Goal: Task Accomplishment & Management: Manage account settings

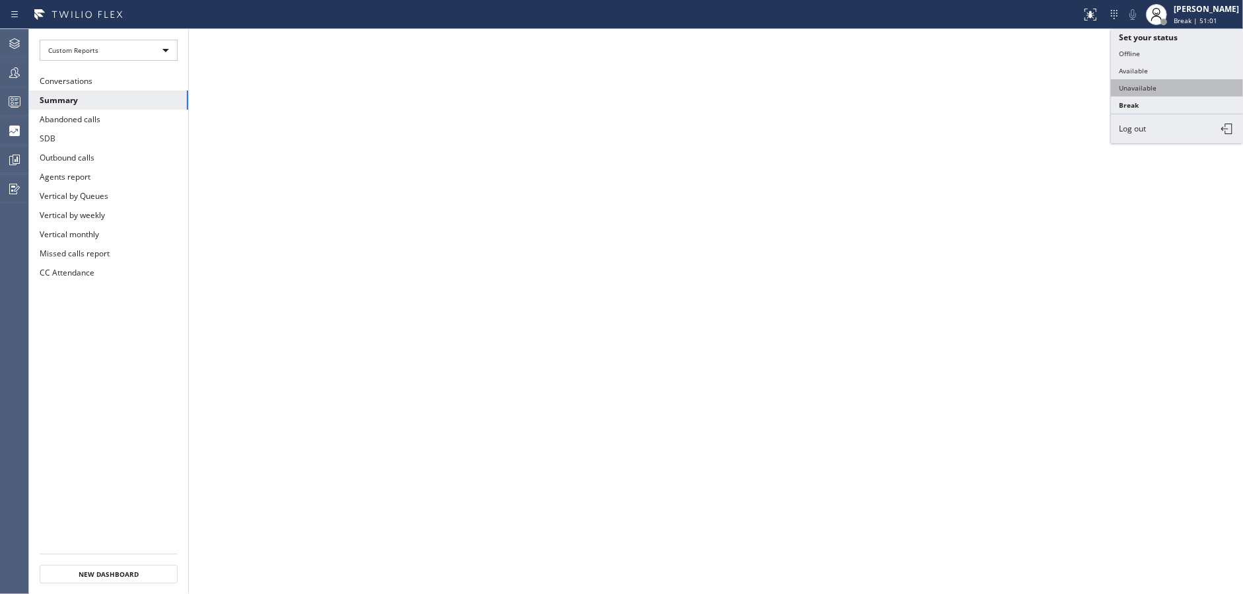
click at [1174, 82] on button "Unavailable" at bounding box center [1177, 87] width 132 height 17
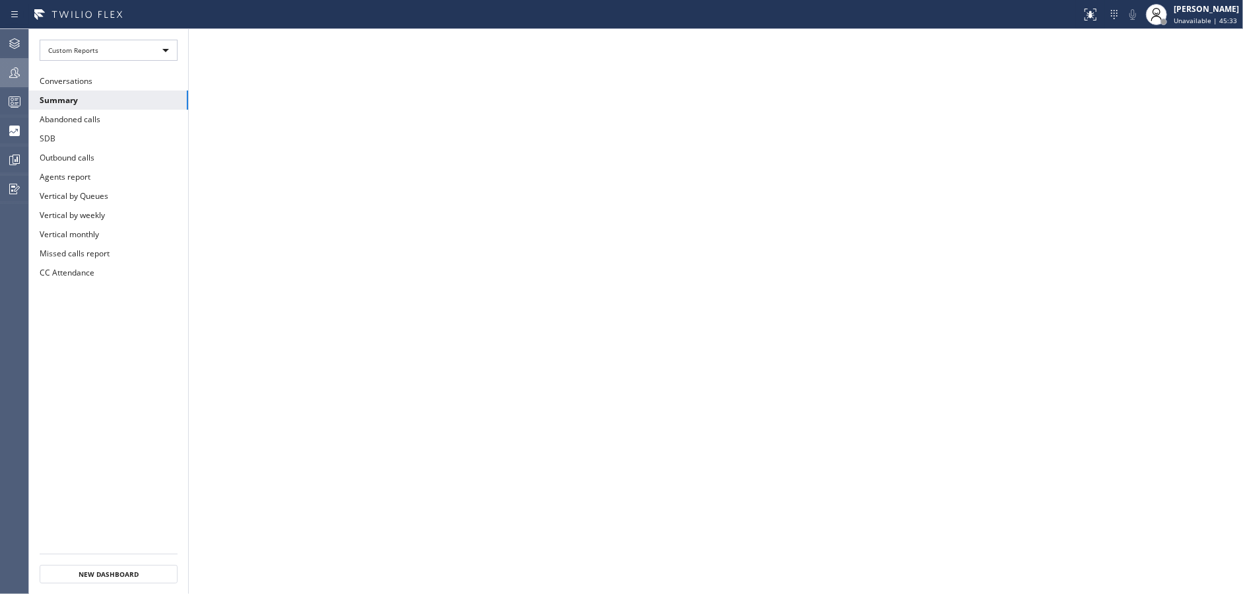
click at [0, 65] on div at bounding box center [14, 73] width 29 height 16
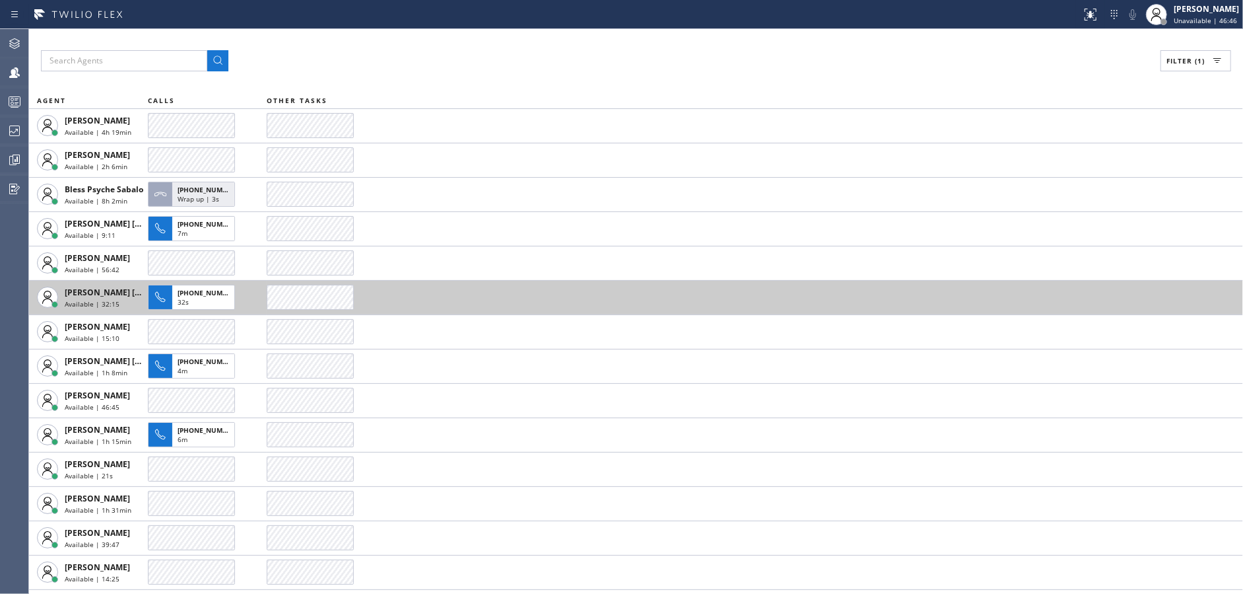
scroll to position [166, 0]
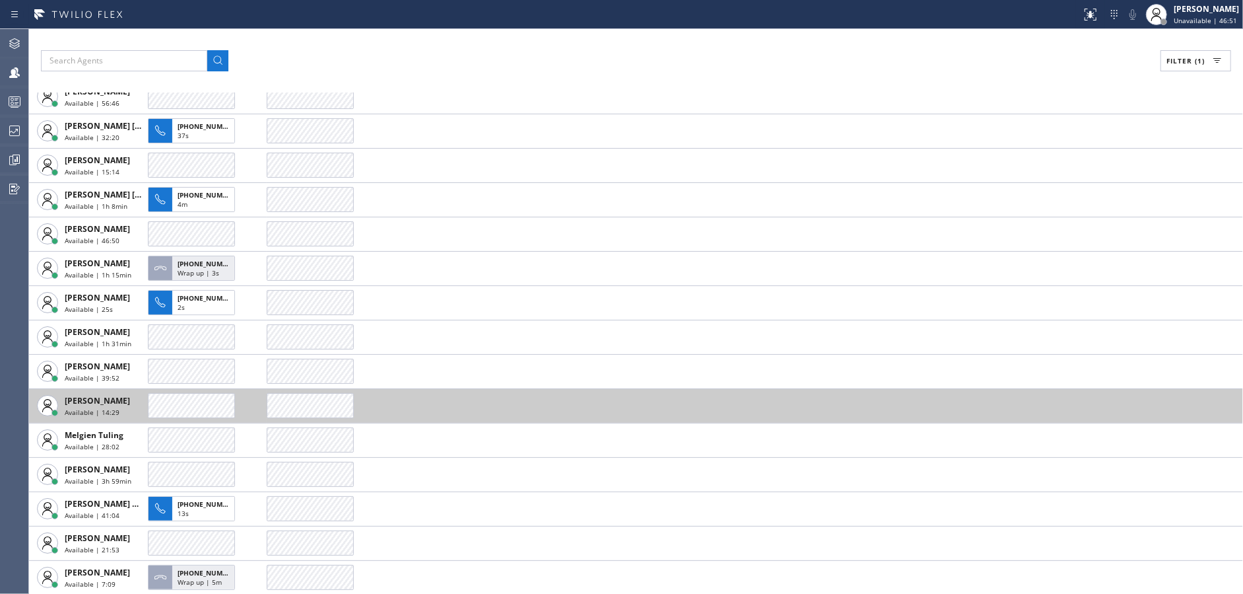
click at [303, 417] on td at bounding box center [755, 405] width 977 height 34
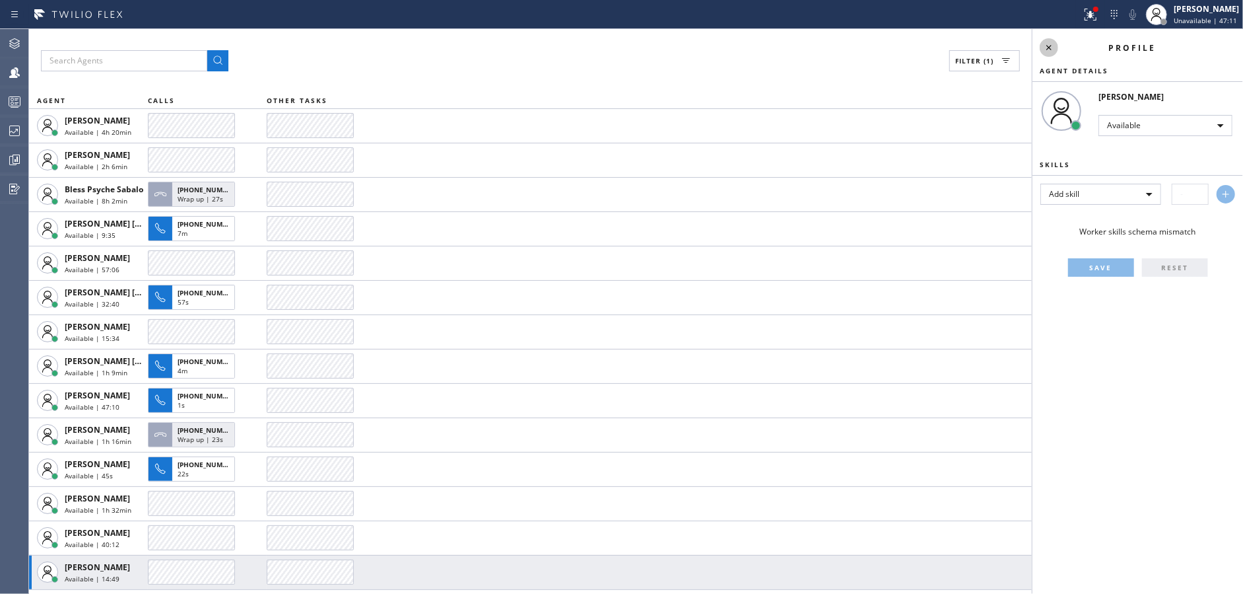
click at [1046, 47] on icon at bounding box center [1049, 48] width 16 height 16
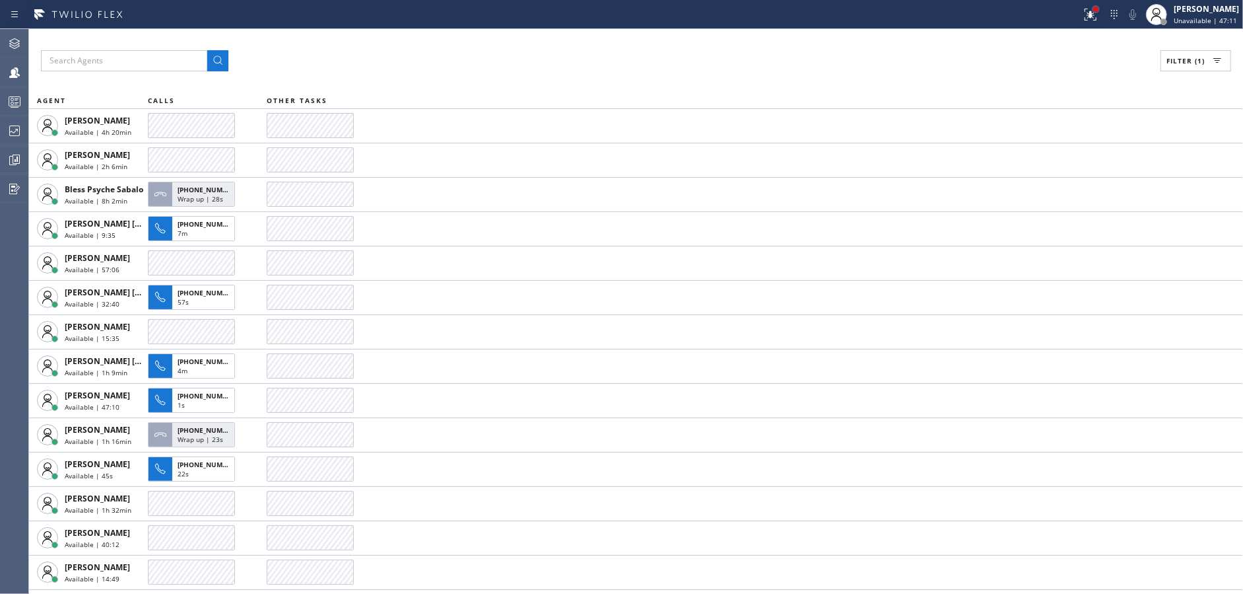
click at [1099, 11] on div at bounding box center [1095, 9] width 5 height 5
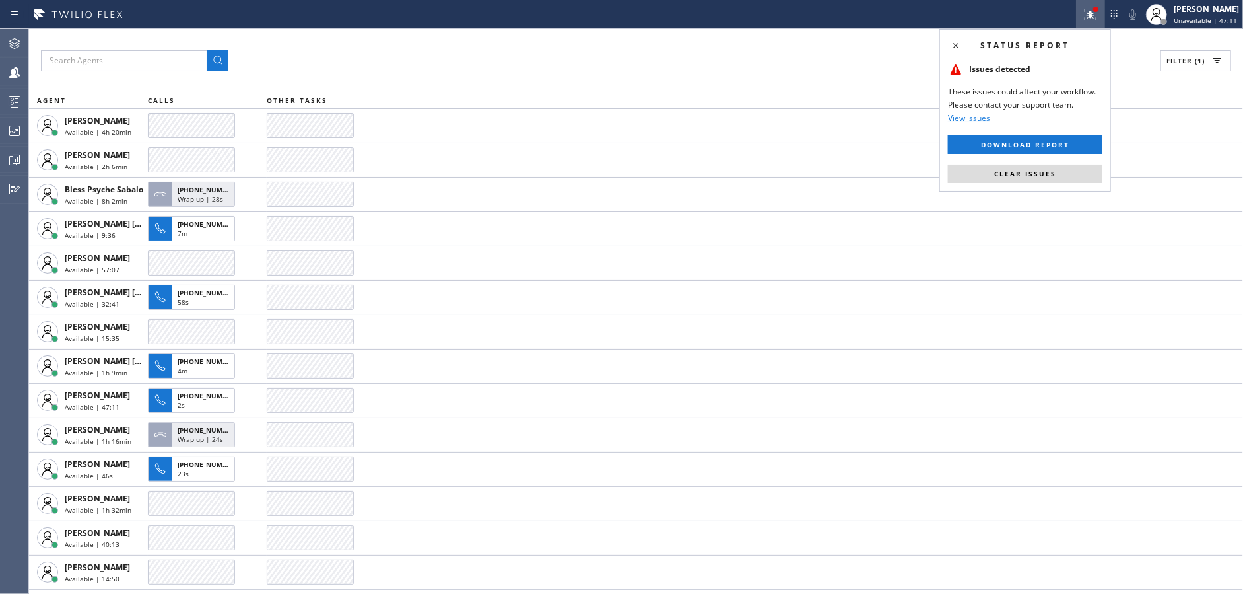
drag, startPoint x: 1101, startPoint y: 11, endPoint x: 1057, endPoint y: 83, distance: 84.5
click at [1099, 11] on div at bounding box center [1095, 9] width 5 height 5
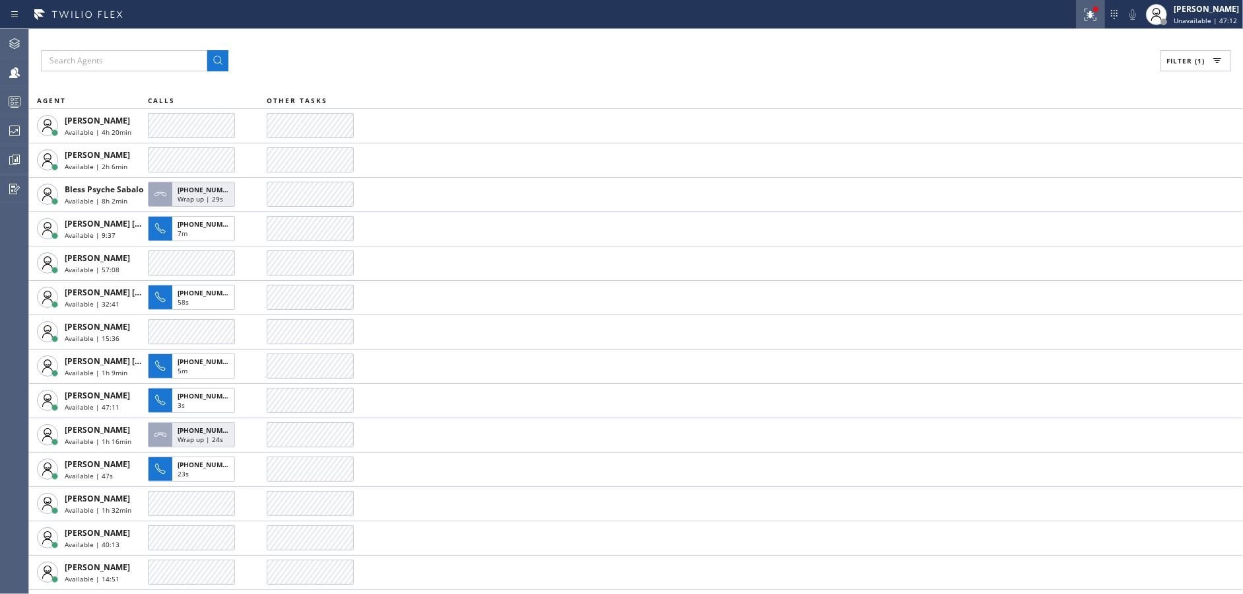
click at [1105, 3] on button at bounding box center [1090, 14] width 29 height 29
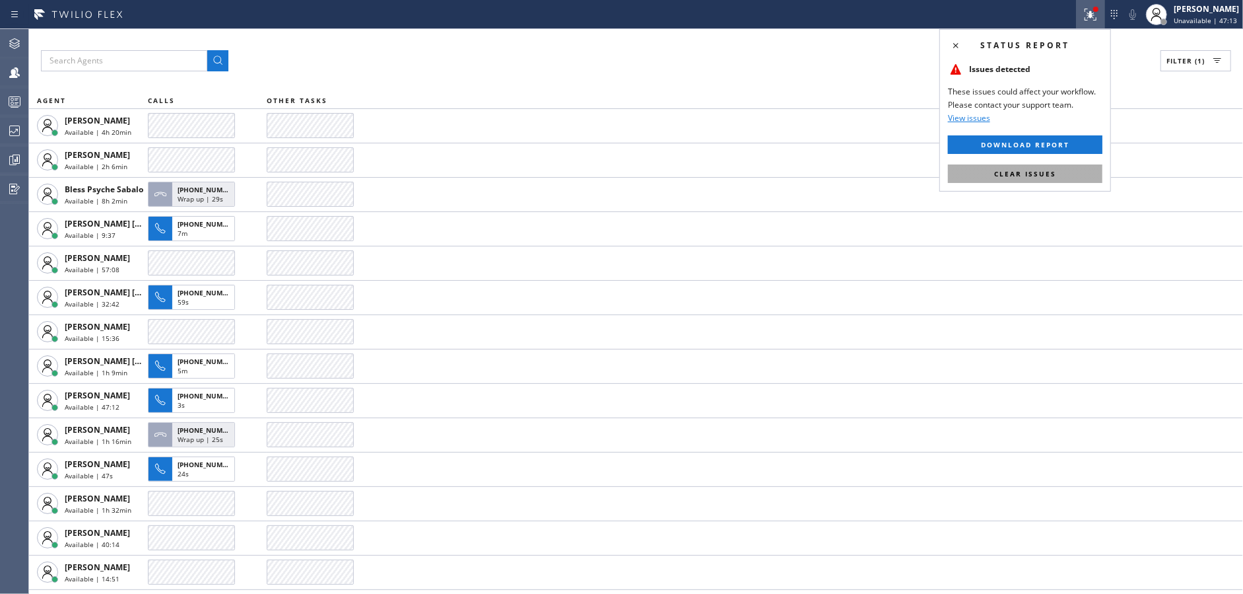
click at [1069, 172] on button "Clear issues" at bounding box center [1025, 173] width 155 height 18
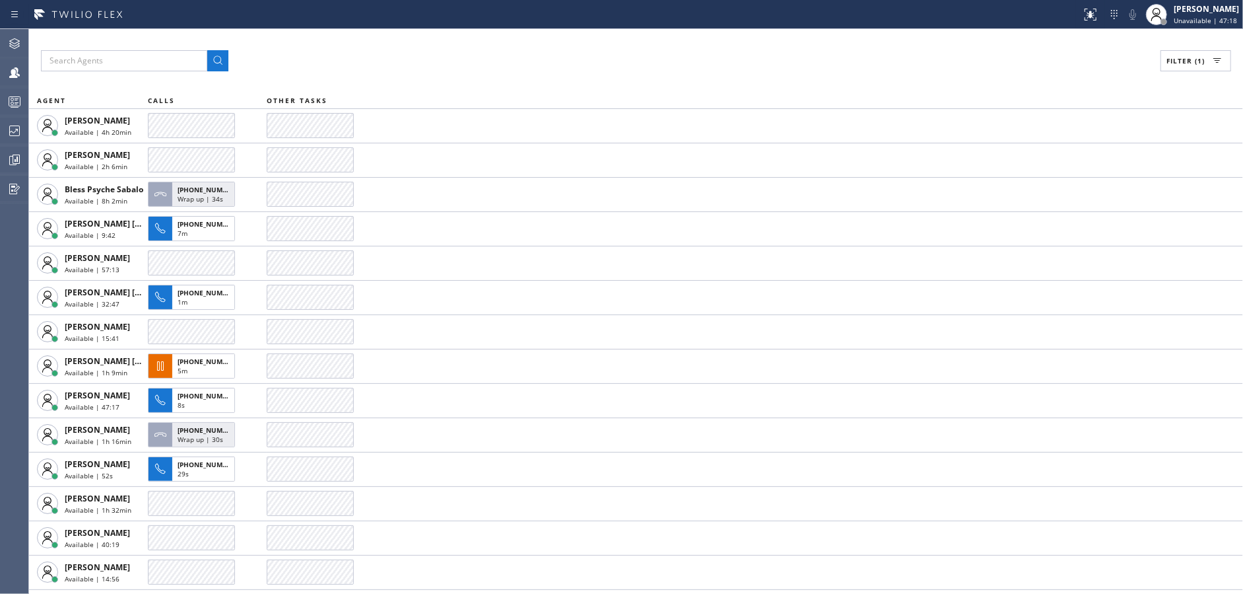
click at [444, 72] on div "Filter (1) AGENT CALLS OTHER TASKS Amir Asamov Available | 4h 20min Anton Ostap…" at bounding box center [636, 311] width 1214 height 565
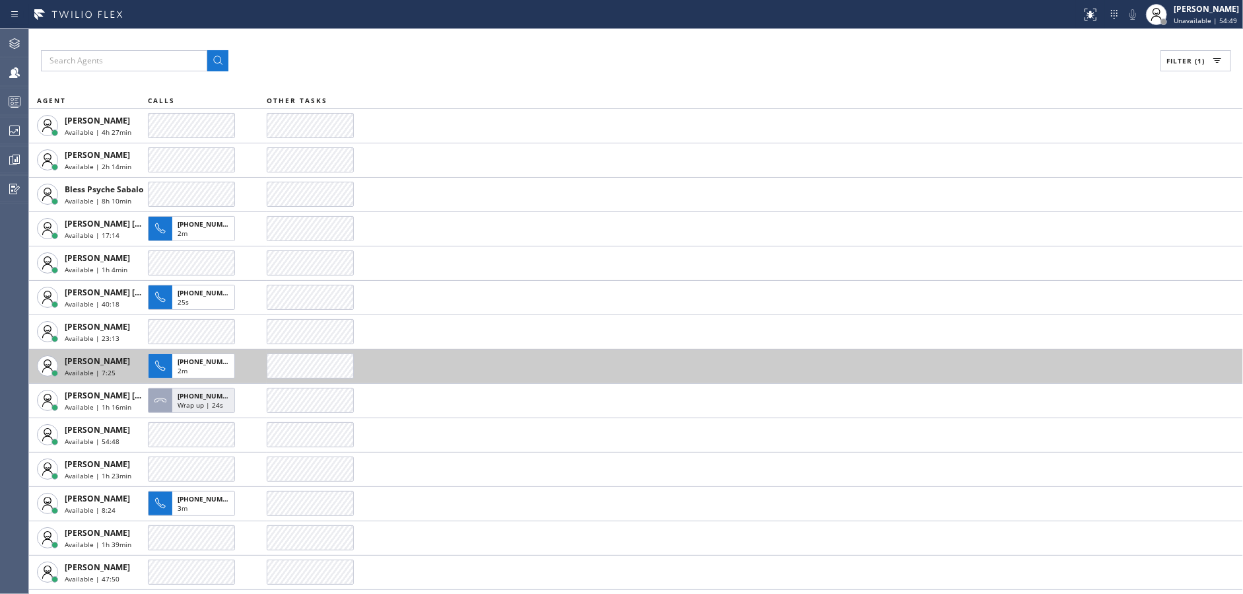
click at [320, 358] on div at bounding box center [310, 365] width 87 height 25
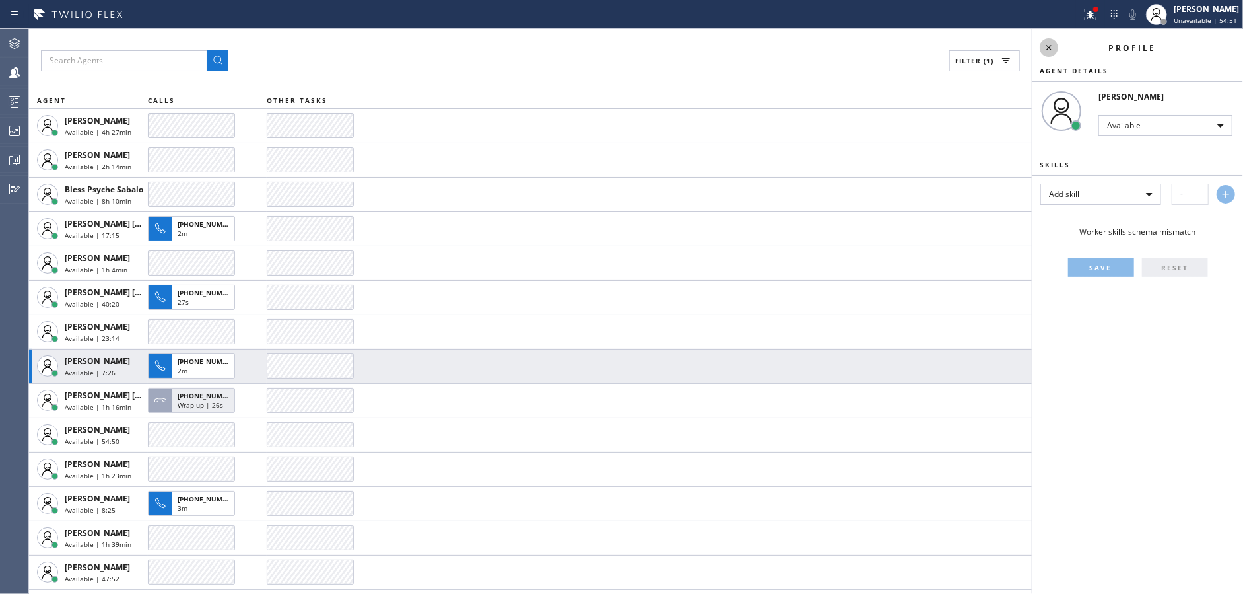
click at [1050, 40] on icon at bounding box center [1049, 48] width 16 height 16
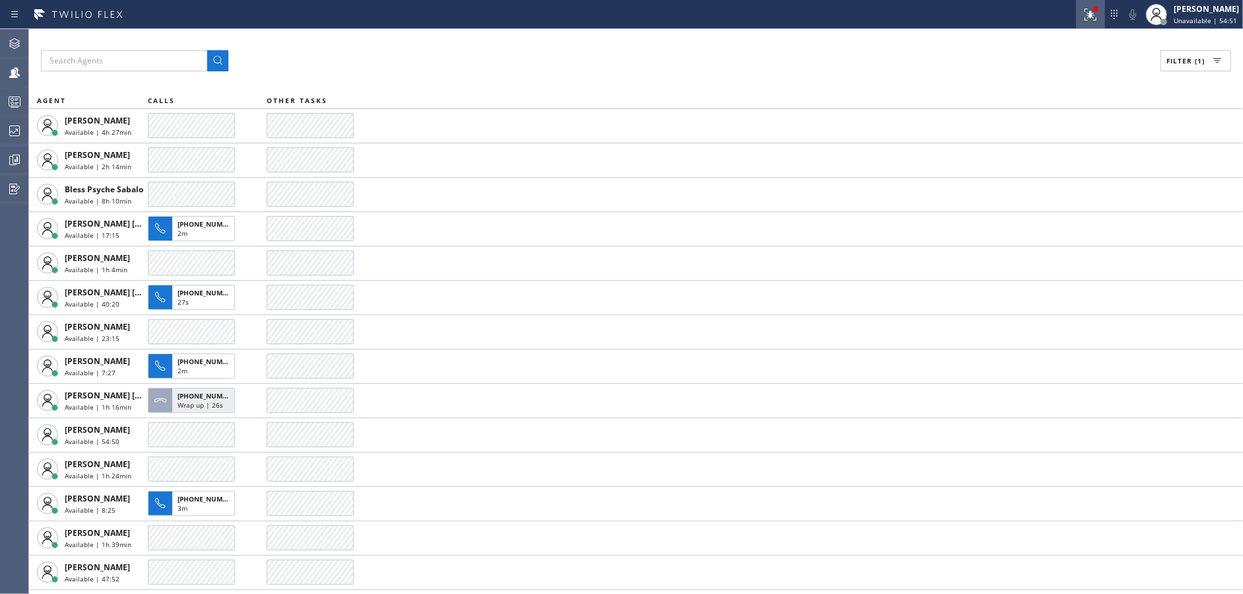
click at [1093, 15] on icon at bounding box center [1089, 13] width 8 height 9
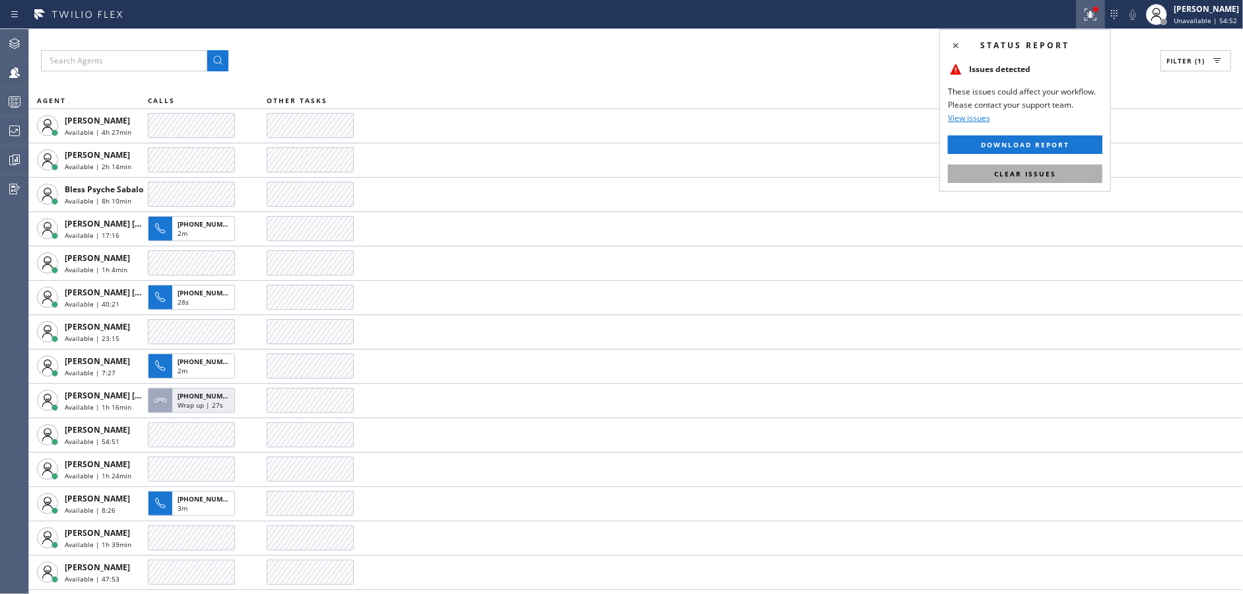
click at [1013, 173] on span "Clear issues" at bounding box center [1025, 173] width 62 height 9
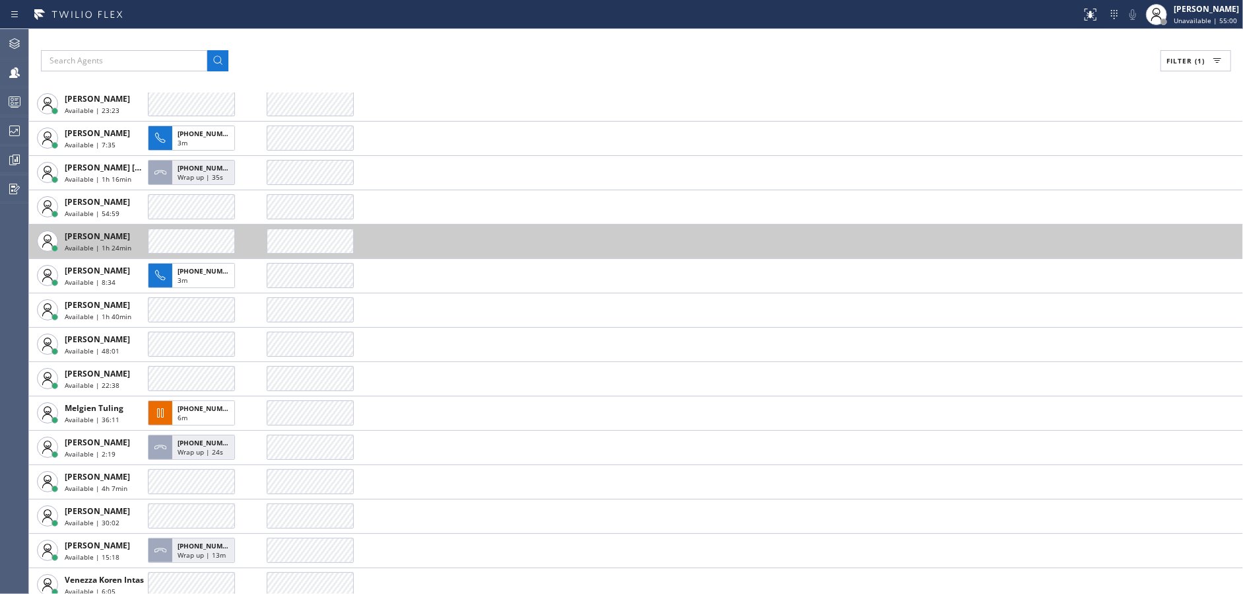
scroll to position [235, 0]
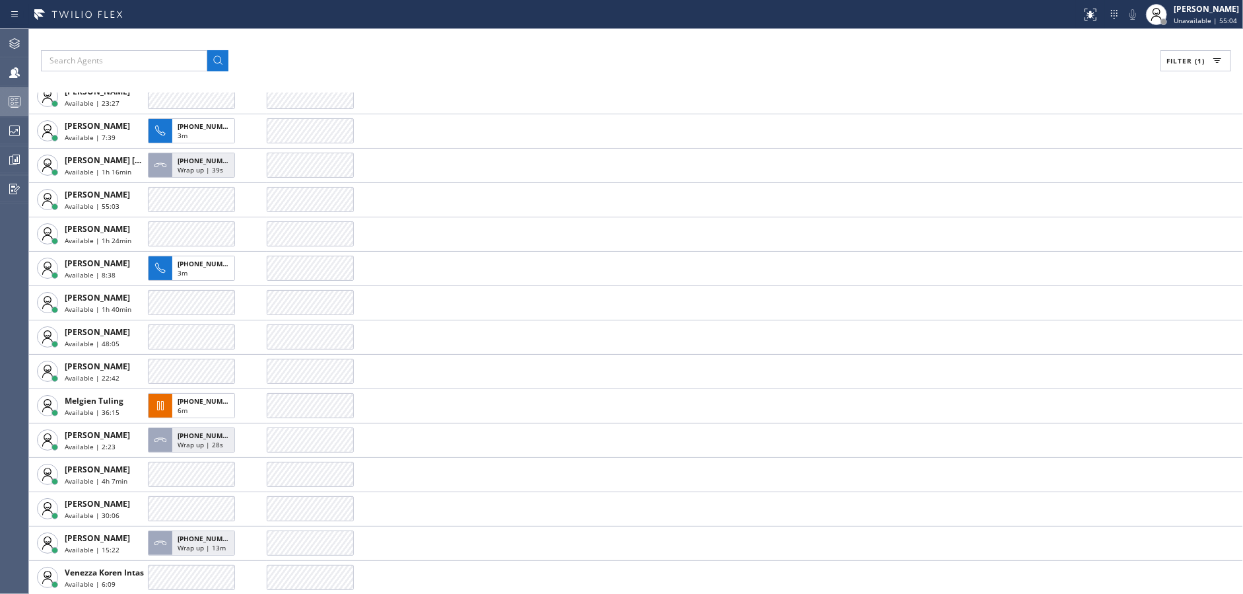
click at [0, 99] on div at bounding box center [14, 102] width 29 height 16
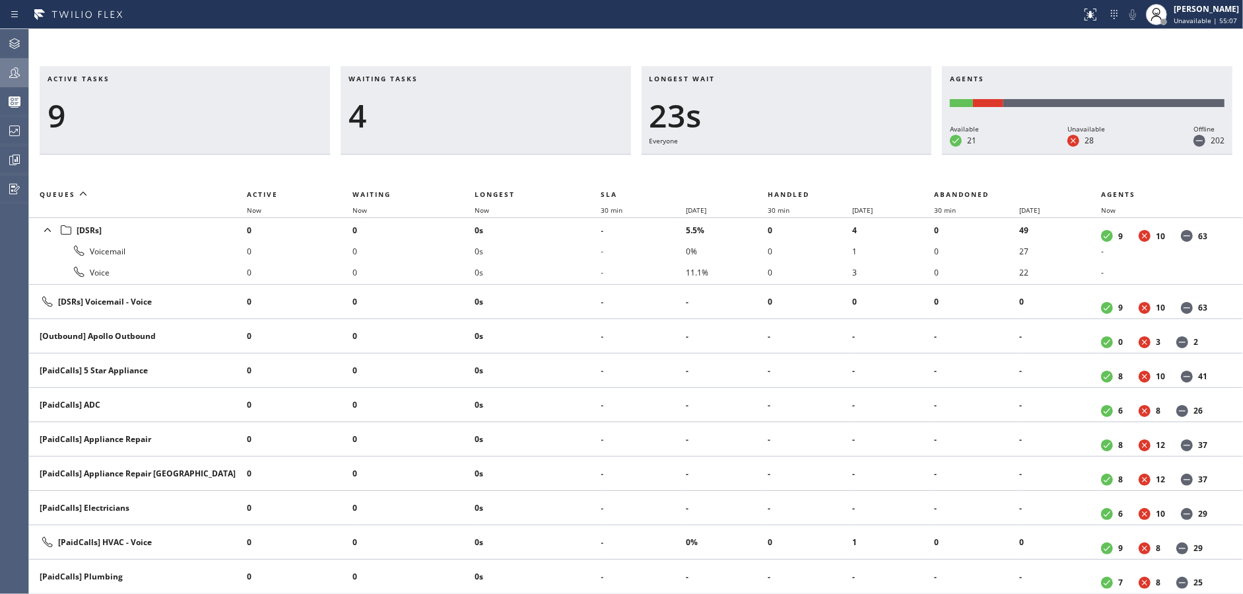
click at [0, 66] on div at bounding box center [14, 73] width 29 height 16
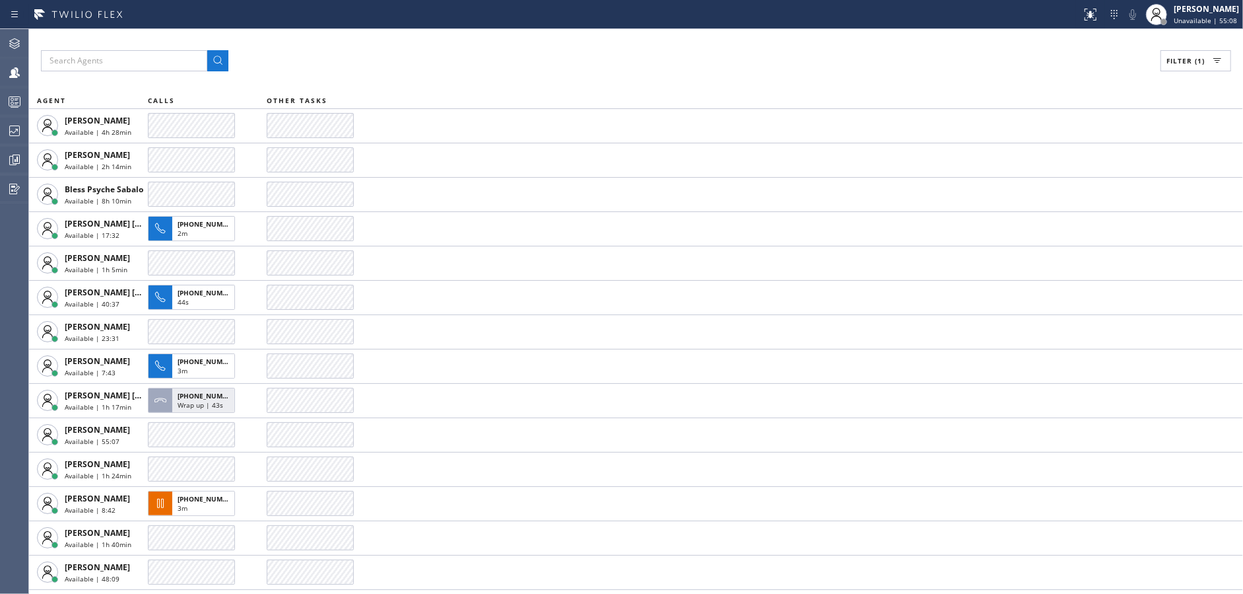
click at [1187, 52] on button "Filter (1)" at bounding box center [1196, 60] width 71 height 21
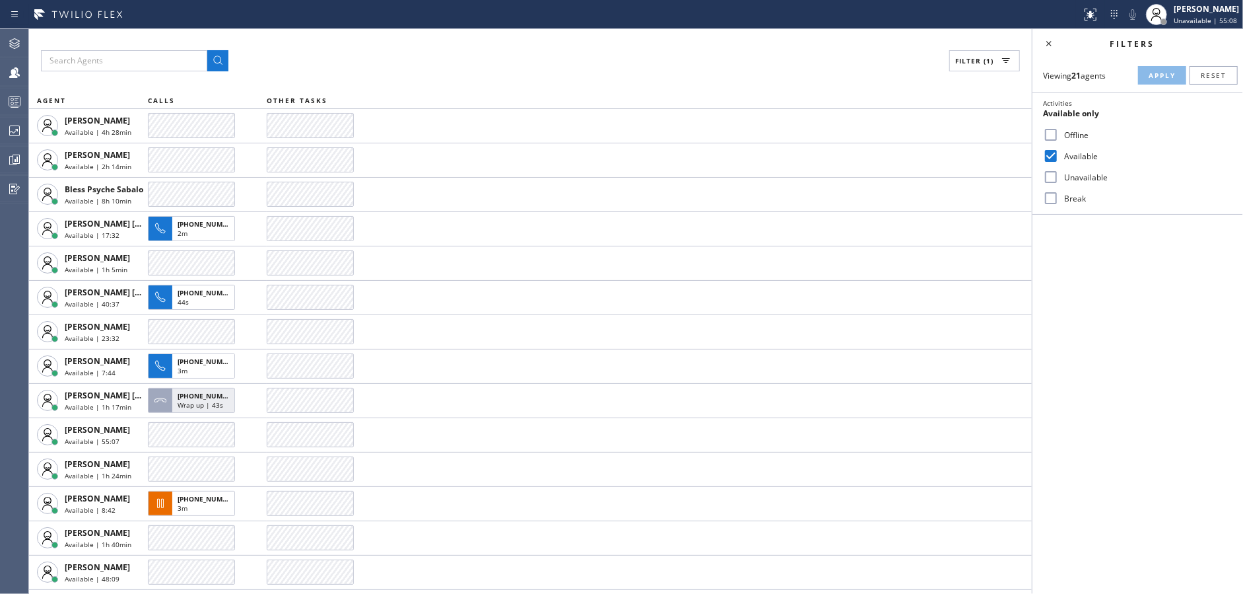
click at [1057, 153] on input "Available" at bounding box center [1051, 156] width 16 height 16
checkbox input "false"
click at [1050, 179] on input "Unavailable" at bounding box center [1051, 177] width 16 height 16
checkbox input "true"
click at [1161, 72] on span "Apply" at bounding box center [1162, 75] width 27 height 9
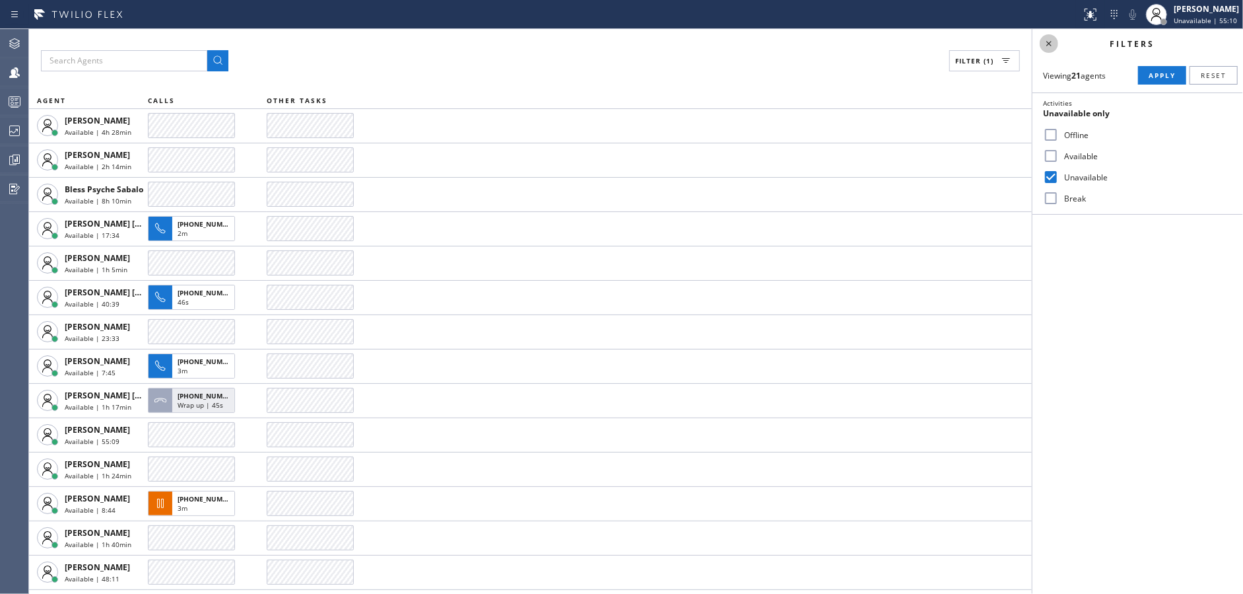
click at [1058, 46] on div "Filters" at bounding box center [1138, 43] width 211 height 29
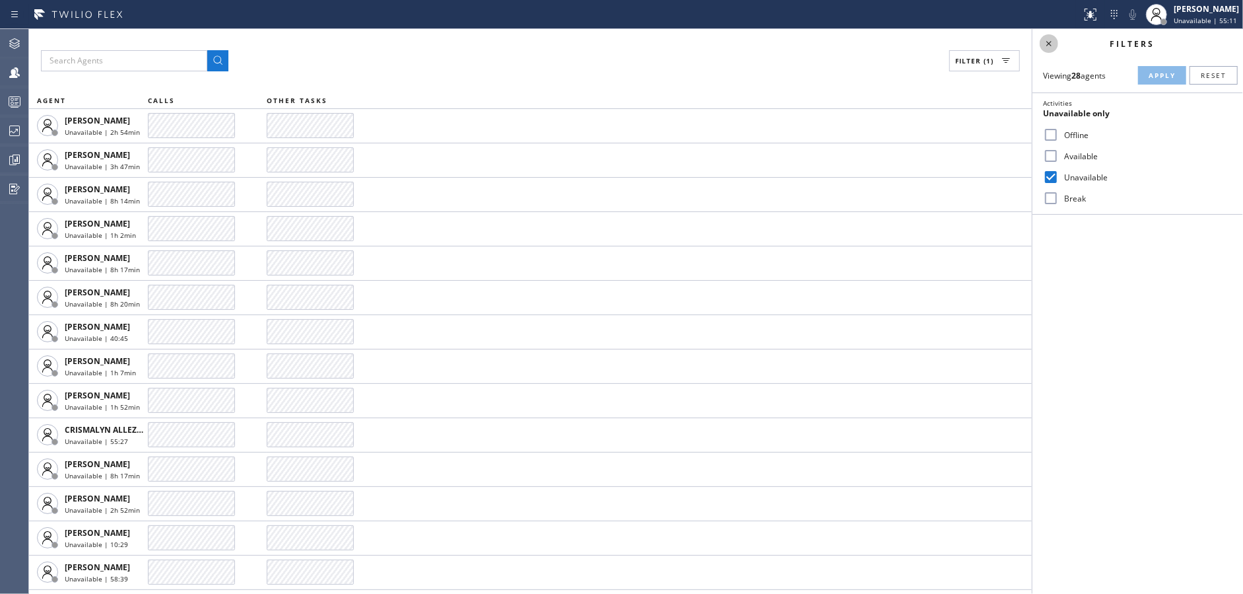
click at [1043, 39] on icon at bounding box center [1049, 44] width 16 height 16
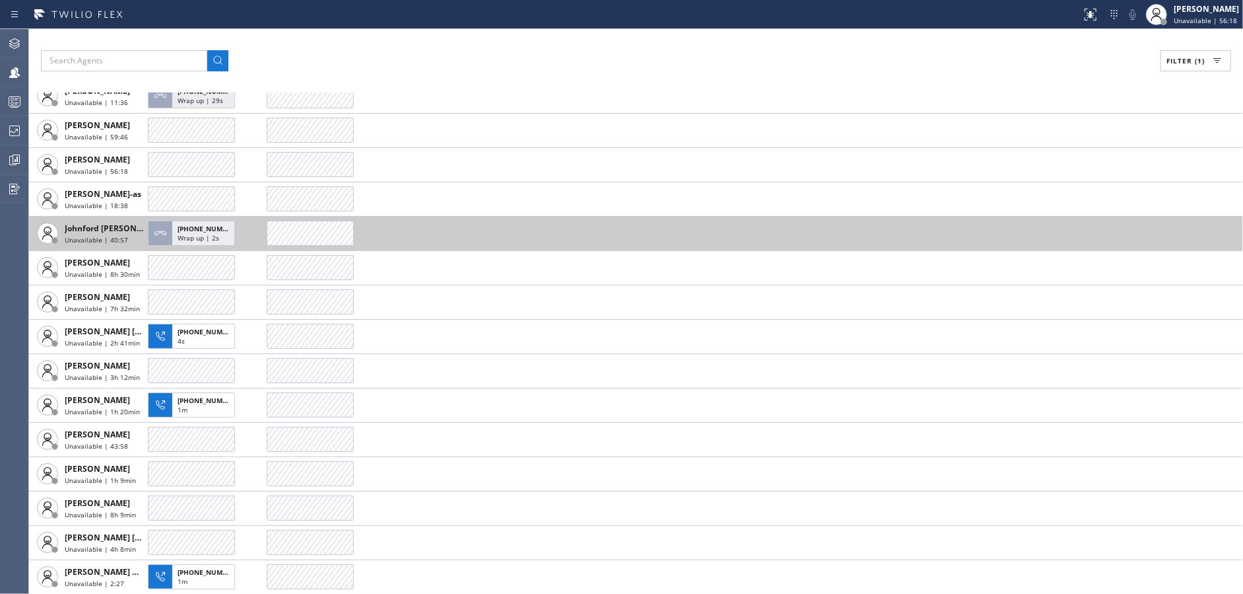
scroll to position [510, 0]
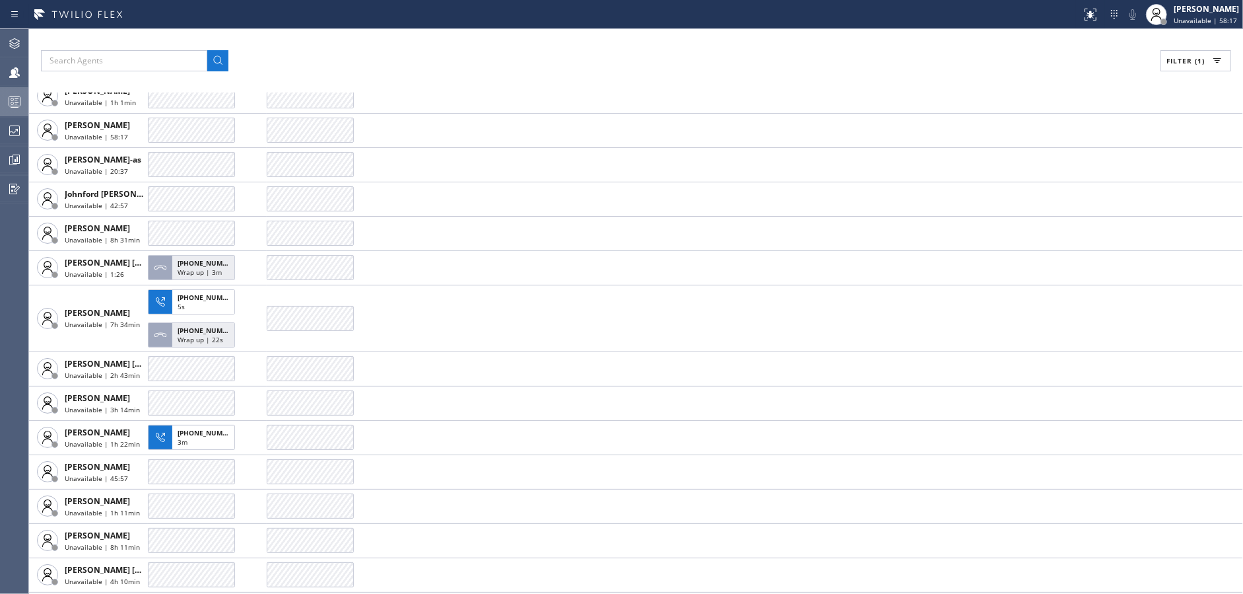
click at [12, 100] on circle at bounding box center [12, 99] width 3 height 3
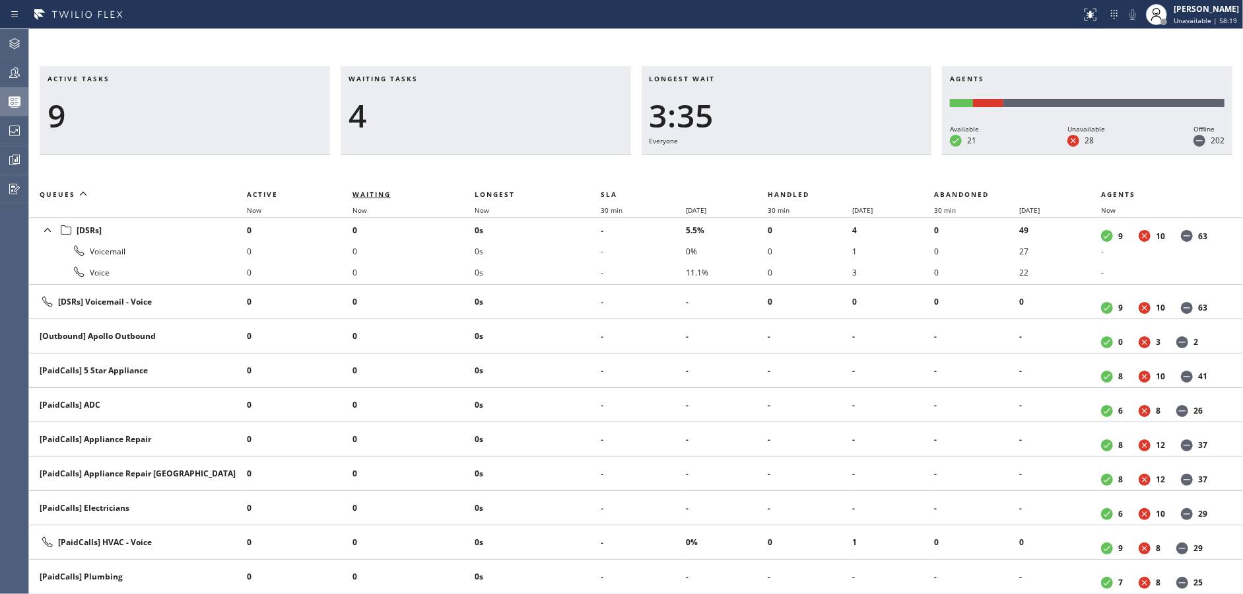
click at [372, 193] on span "Waiting" at bounding box center [372, 194] width 38 height 9
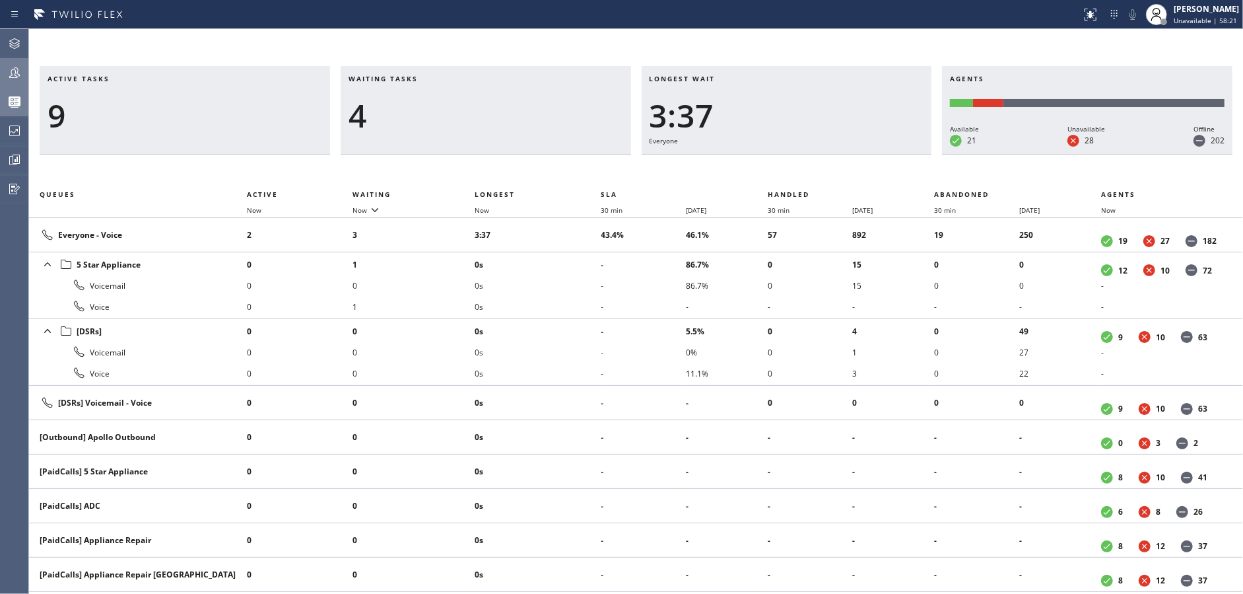
click at [11, 74] on icon at bounding box center [15, 73] width 16 height 16
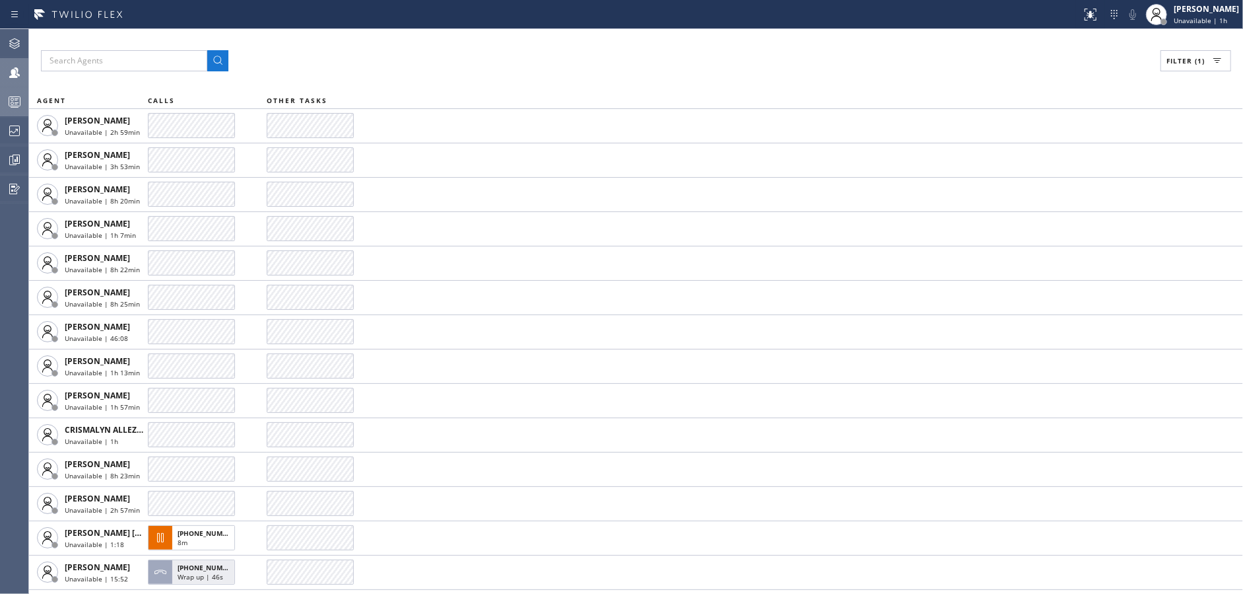
click at [0, 105] on div at bounding box center [14, 102] width 29 height 16
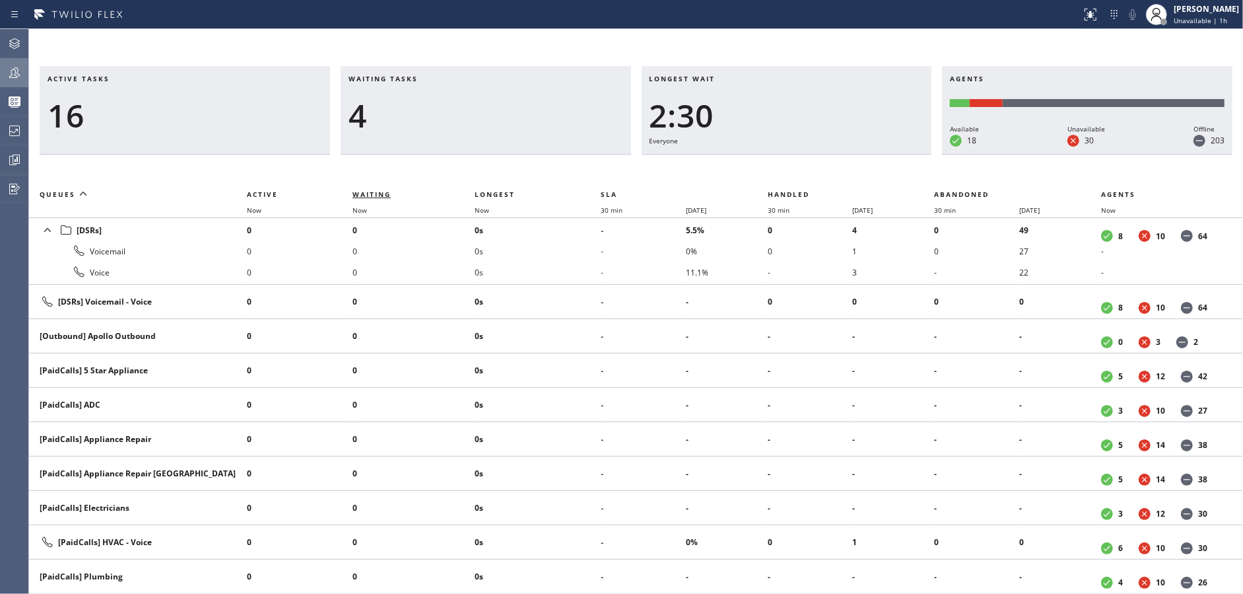
click at [390, 193] on span "Waiting" at bounding box center [372, 194] width 38 height 9
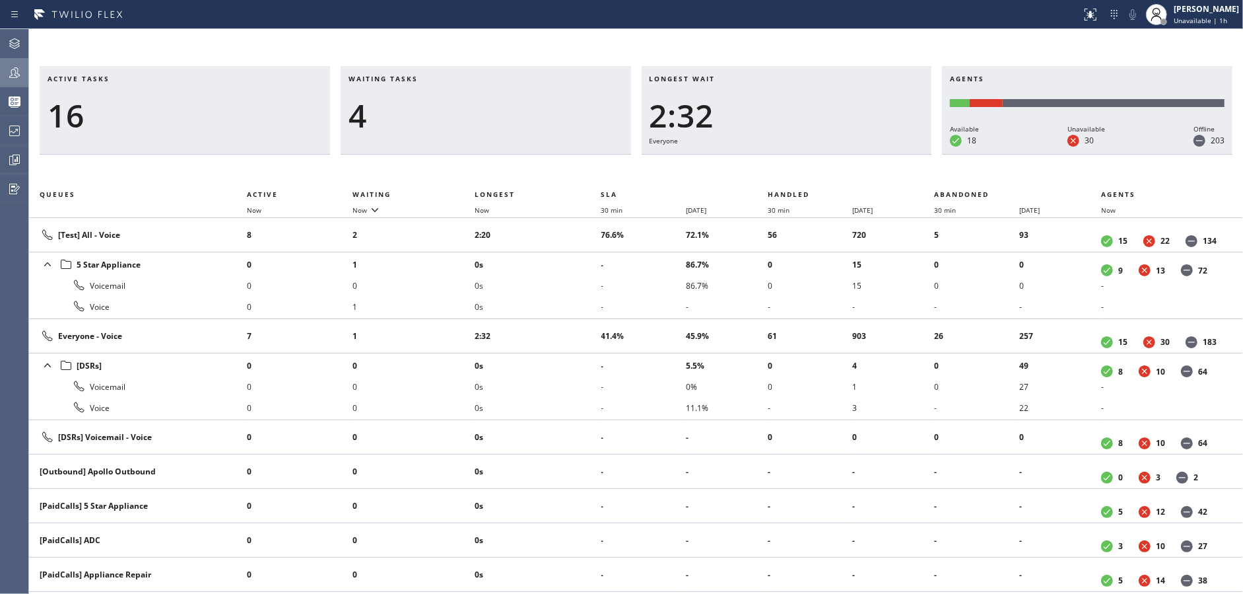
click at [9, 73] on icon at bounding box center [15, 73] width 16 height 16
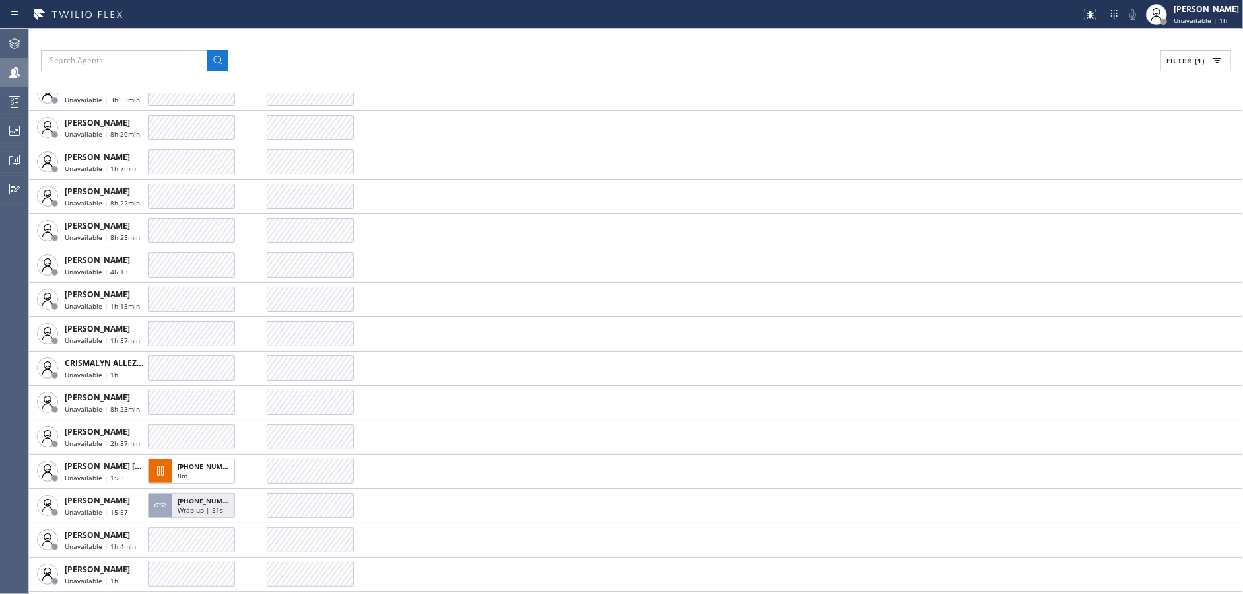
scroll to position [264, 0]
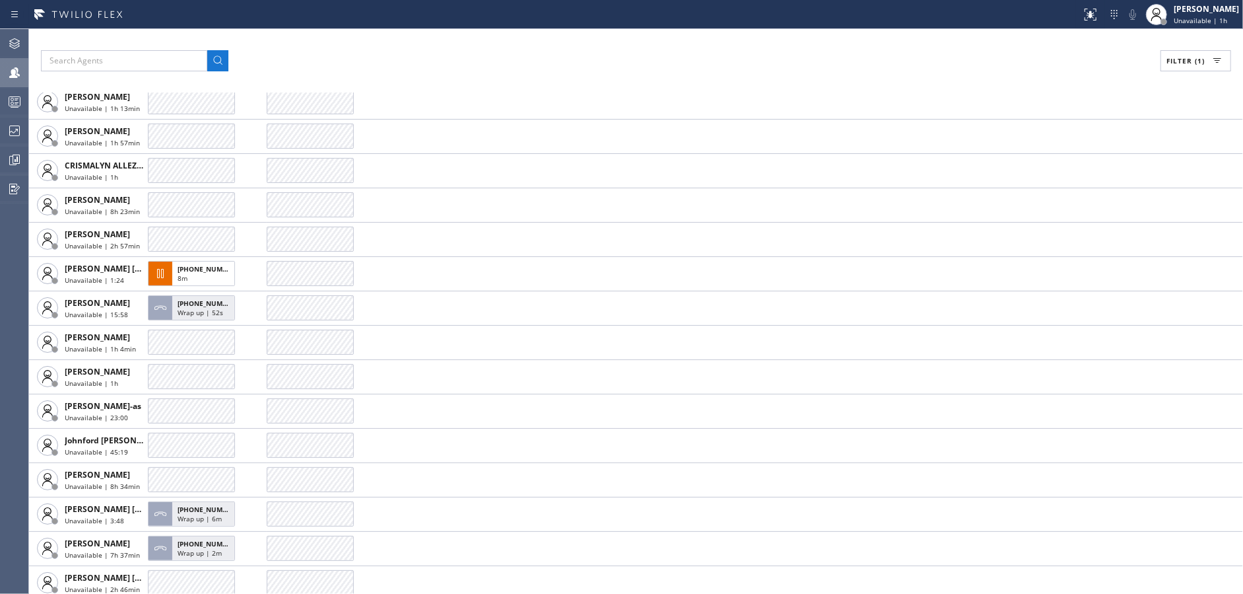
click at [1194, 57] on span "Filter (1)" at bounding box center [1186, 60] width 38 height 9
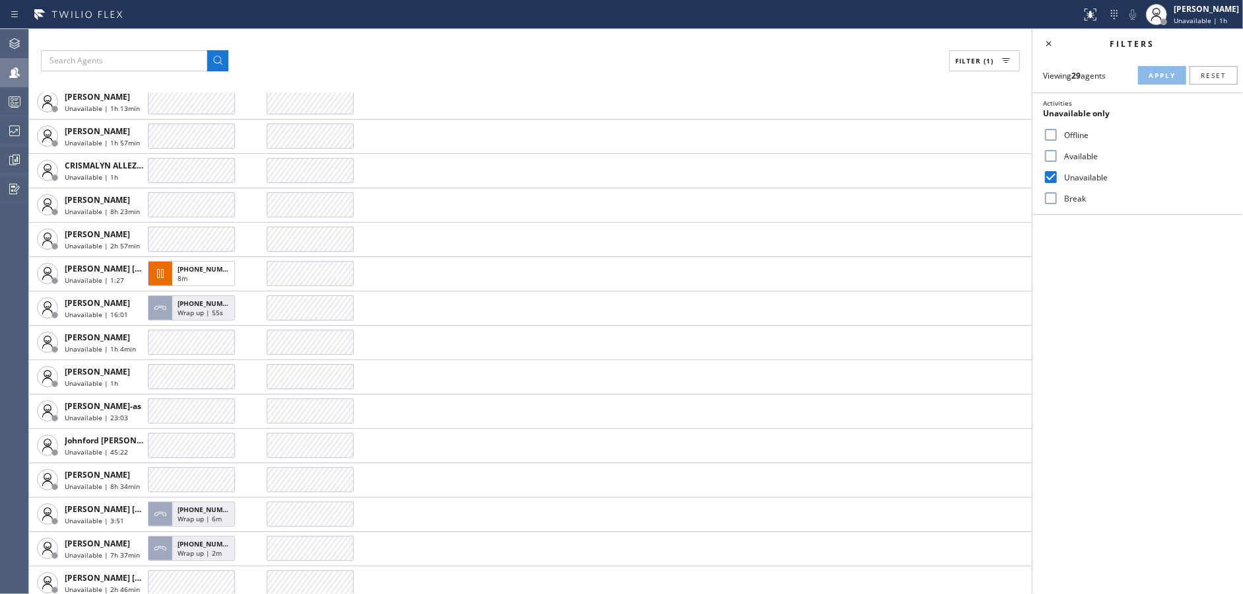
drag, startPoint x: 1051, startPoint y: 153, endPoint x: 1051, endPoint y: 162, distance: 9.9
click at [1051, 152] on input "Available" at bounding box center [1051, 156] width 16 height 16
checkbox input "true"
click at [1051, 176] on input "Unavailable" at bounding box center [1051, 177] width 16 height 16
checkbox input "false"
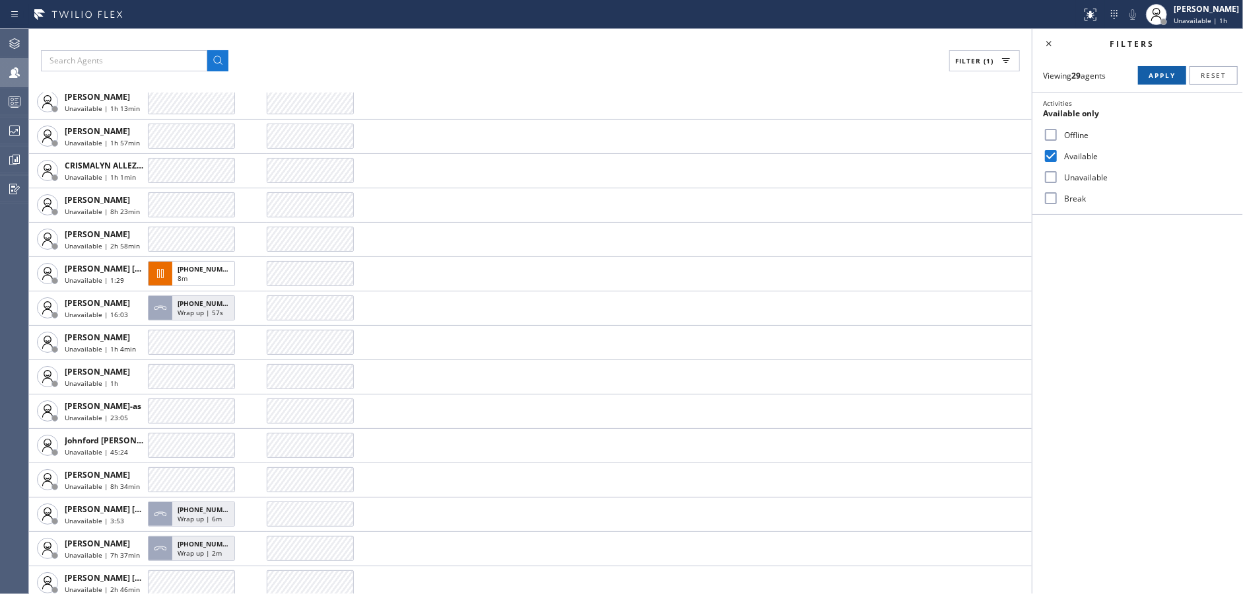
drag, startPoint x: 1165, startPoint y: 72, endPoint x: 1097, endPoint y: 61, distance: 68.9
click at [1165, 71] on span "Apply" at bounding box center [1162, 75] width 27 height 9
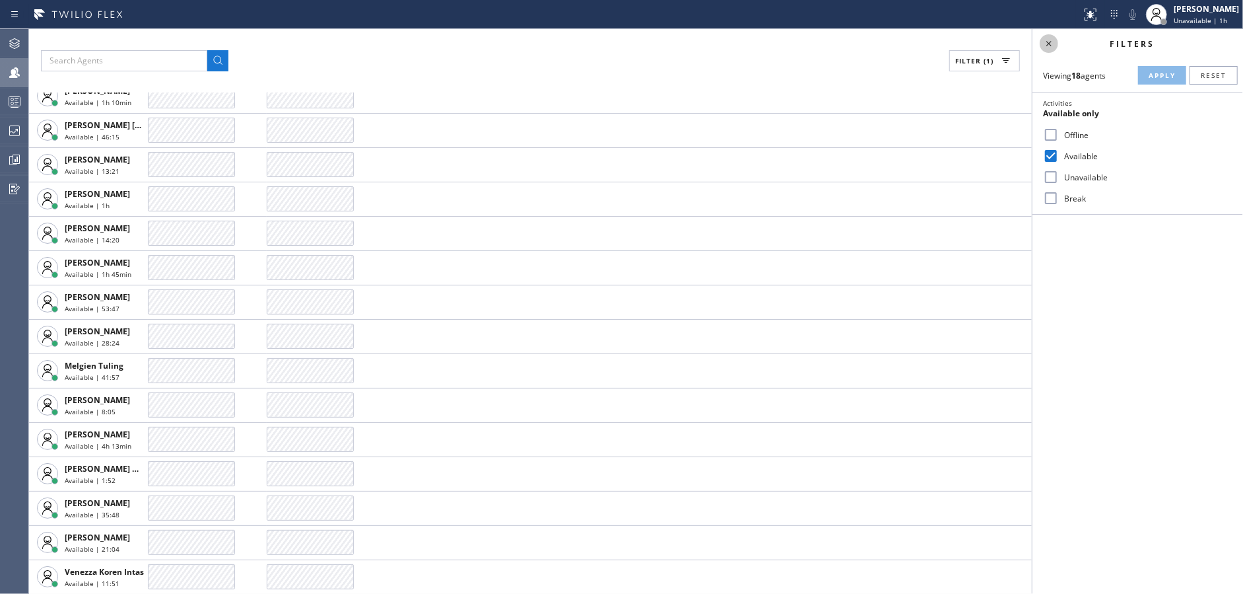
click at [1047, 39] on icon at bounding box center [1049, 44] width 16 height 16
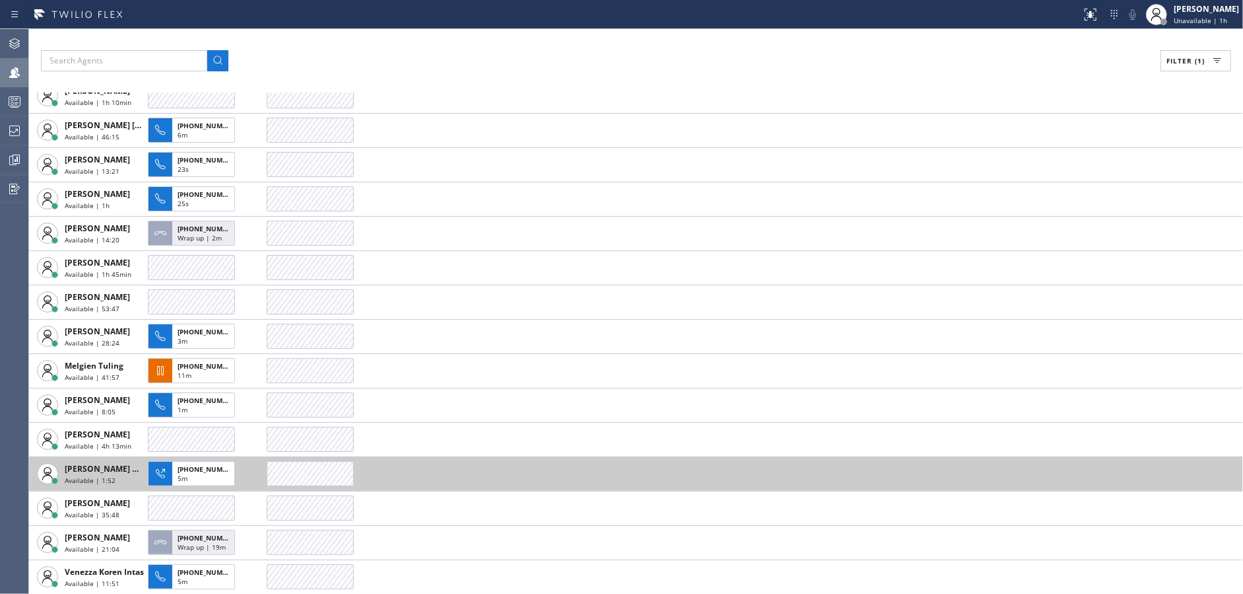
scroll to position [132, 0]
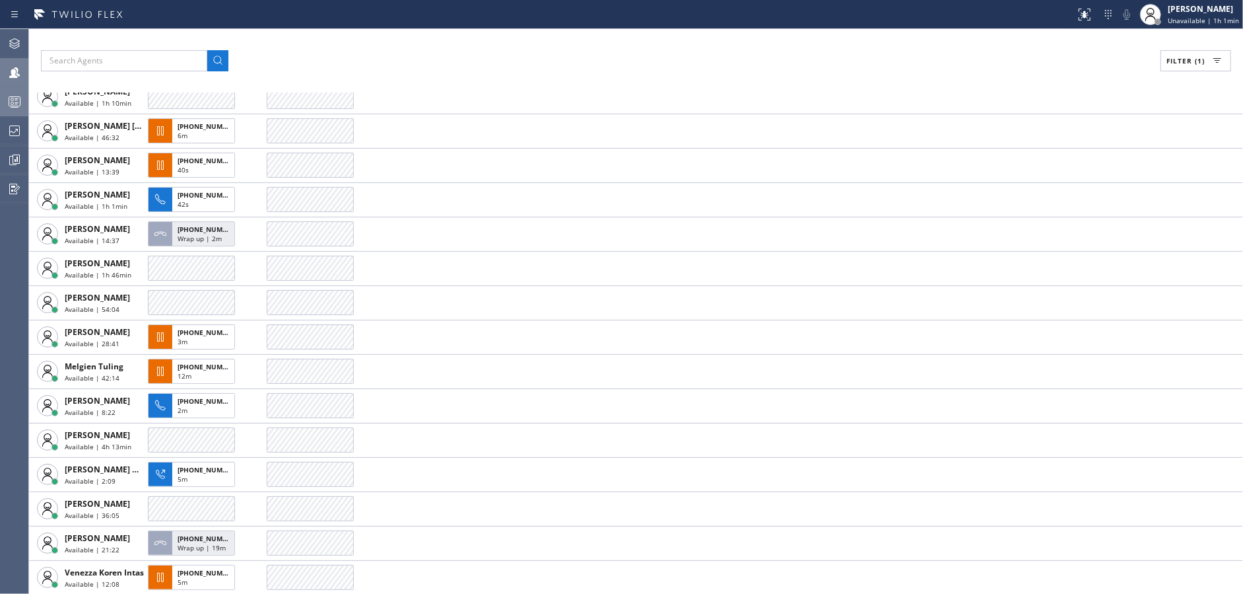
click at [0, 99] on div at bounding box center [14, 102] width 29 height 16
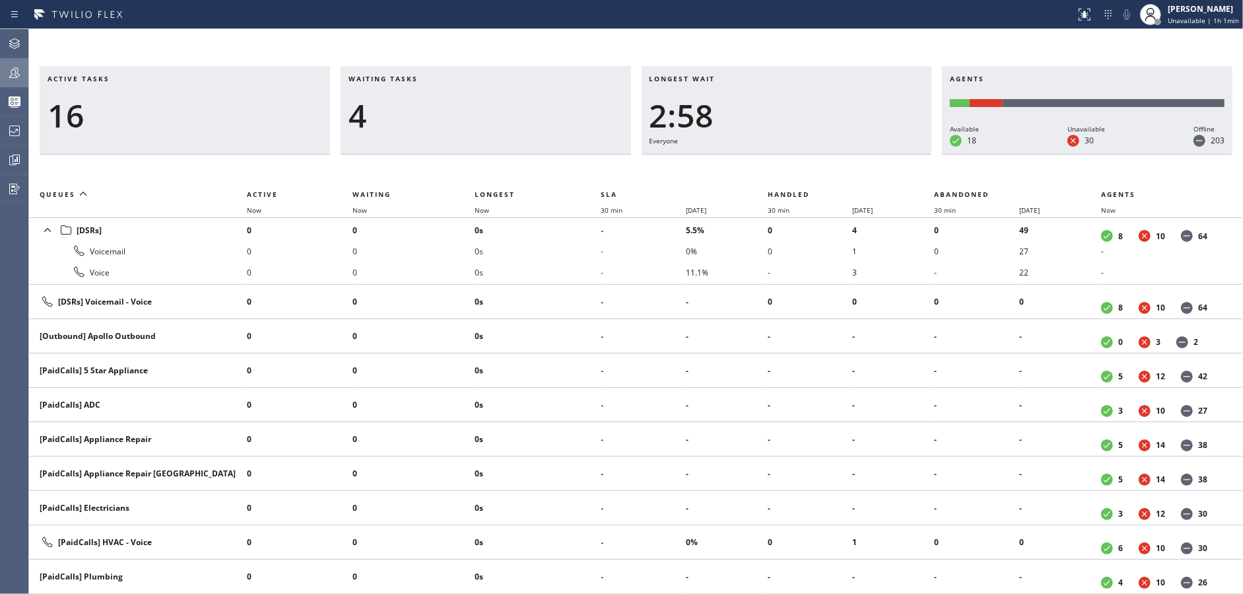
click at [368, 199] on th "Waiting" at bounding box center [414, 194] width 122 height 16
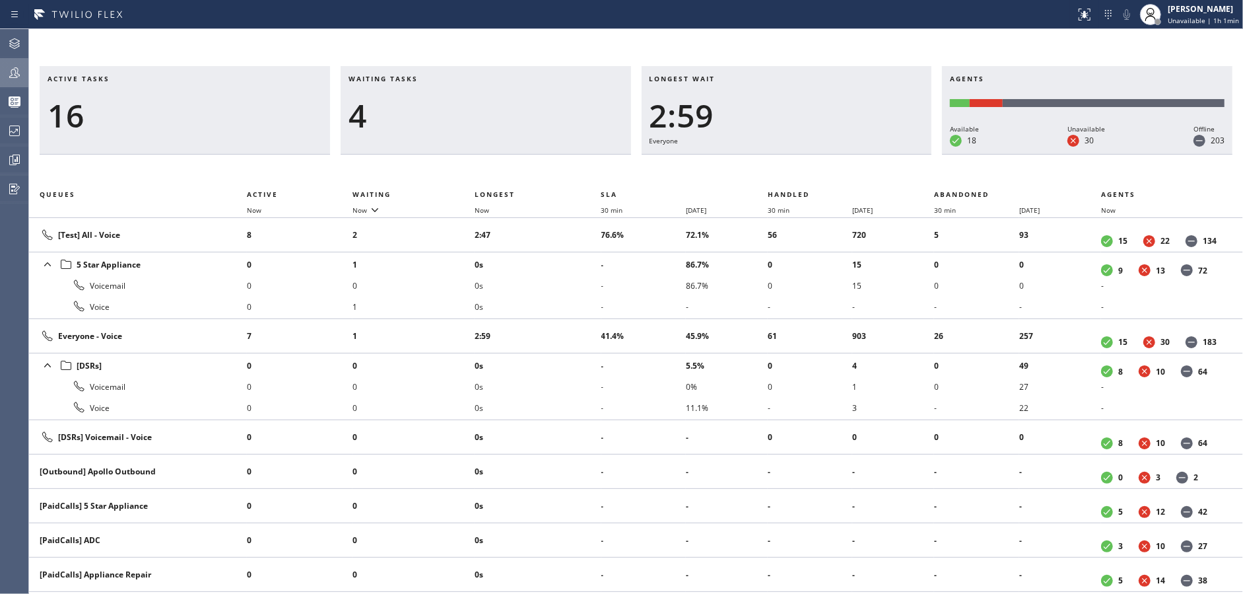
click at [0, 71] on div at bounding box center [14, 73] width 29 height 16
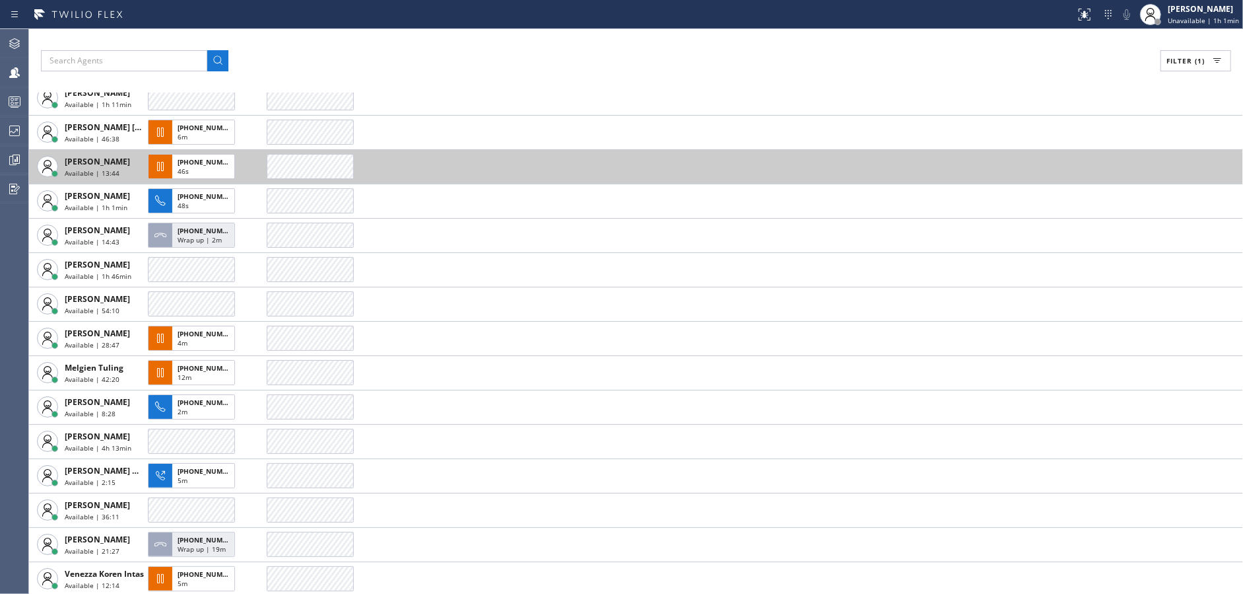
scroll to position [132, 0]
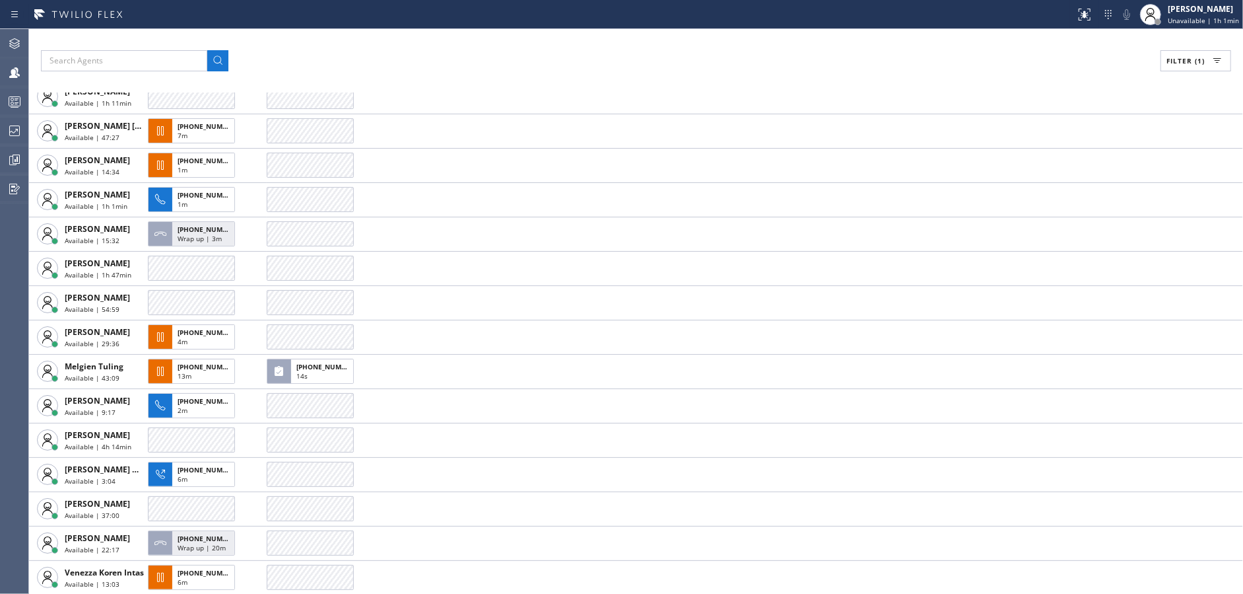
click at [405, 34] on div "Filter (1) AGENT CALLS OTHER TASKS Amir Asamov Available | 4h 34min Anton Ostap…" at bounding box center [636, 311] width 1214 height 565
drag, startPoint x: 396, startPoint y: 61, endPoint x: 390, endPoint y: 61, distance: 6.6
click at [396, 61] on div "Filter (1)" at bounding box center [636, 60] width 1191 height 21
click at [17, 112] on div at bounding box center [14, 101] width 29 height 26
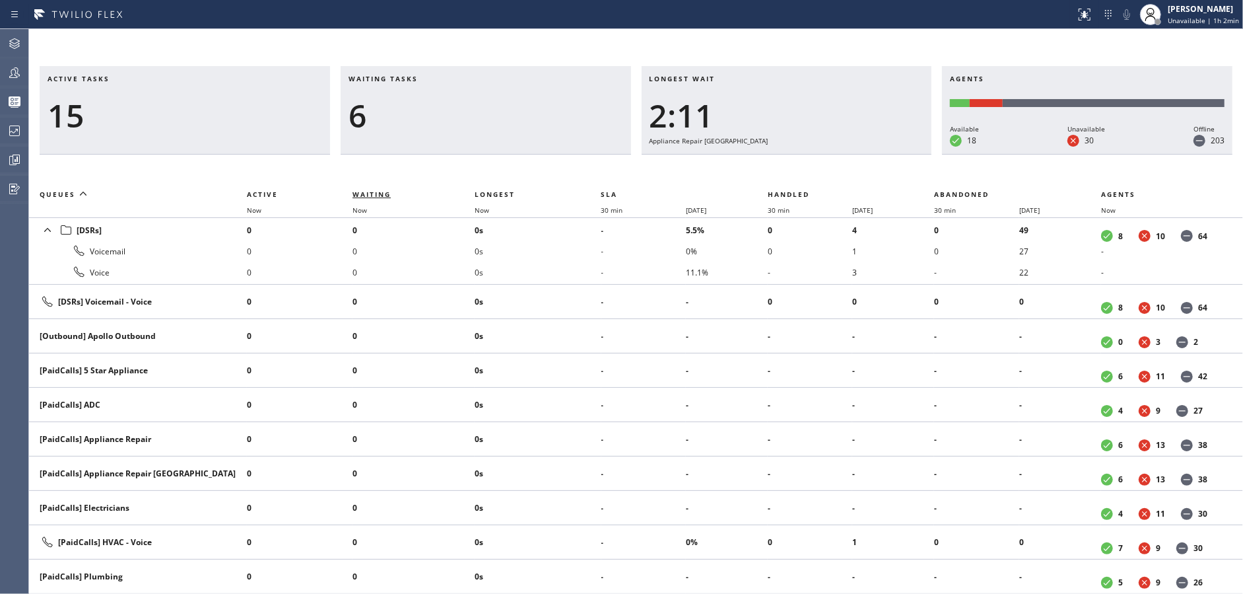
click at [361, 193] on span "Waiting" at bounding box center [372, 194] width 38 height 9
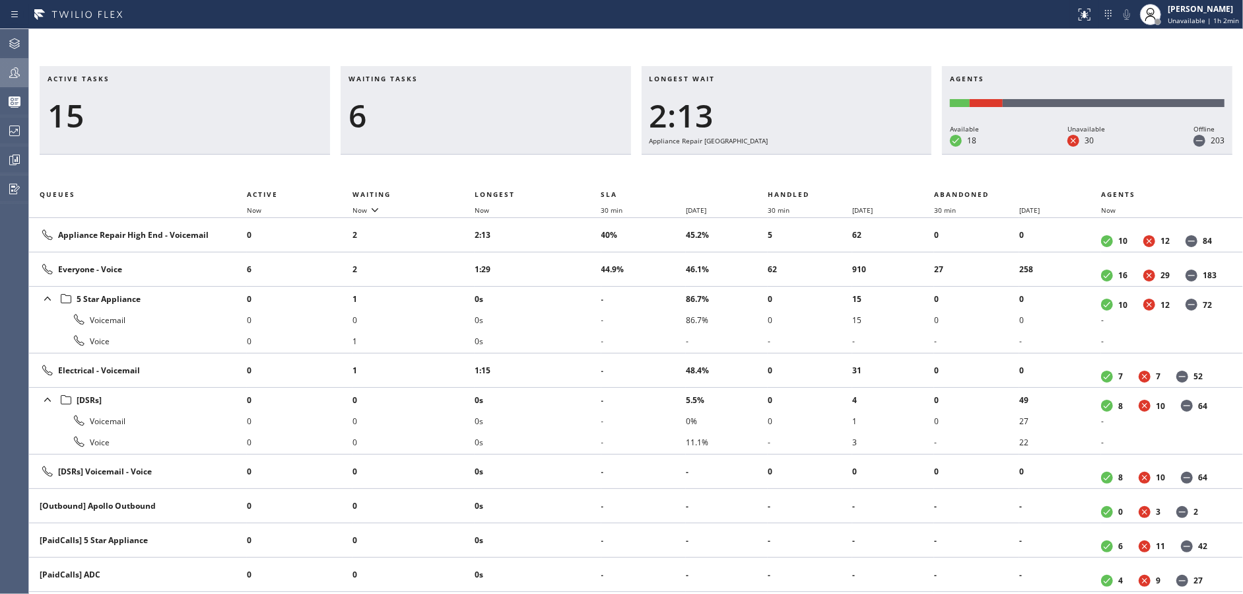
click at [0, 71] on div at bounding box center [14, 73] width 29 height 16
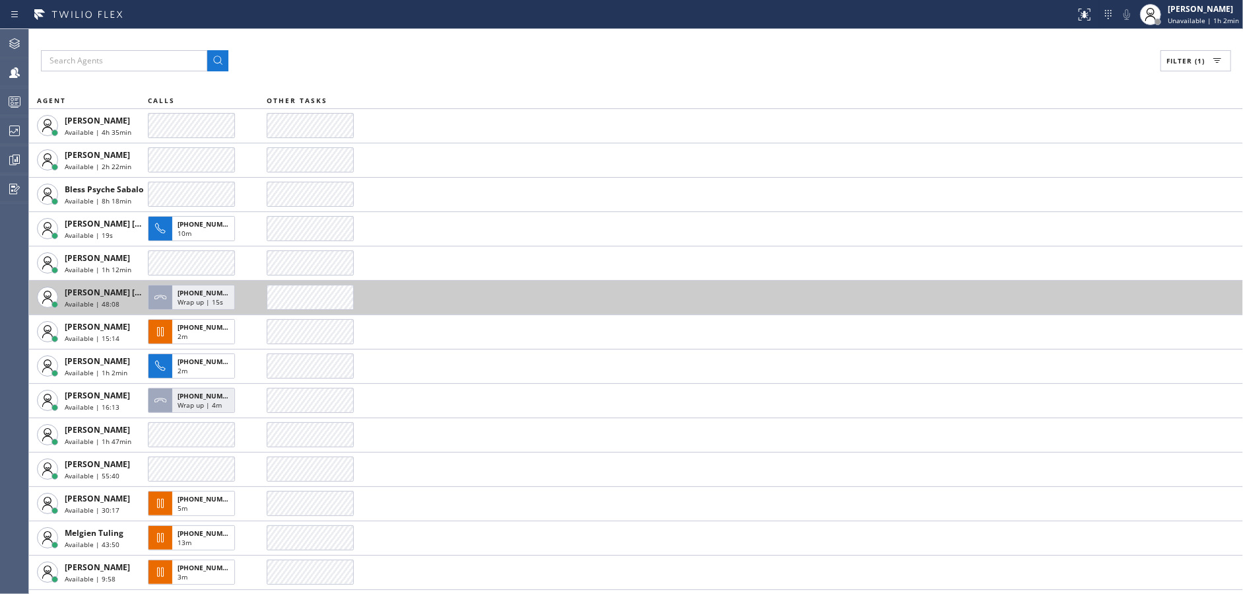
scroll to position [166, 0]
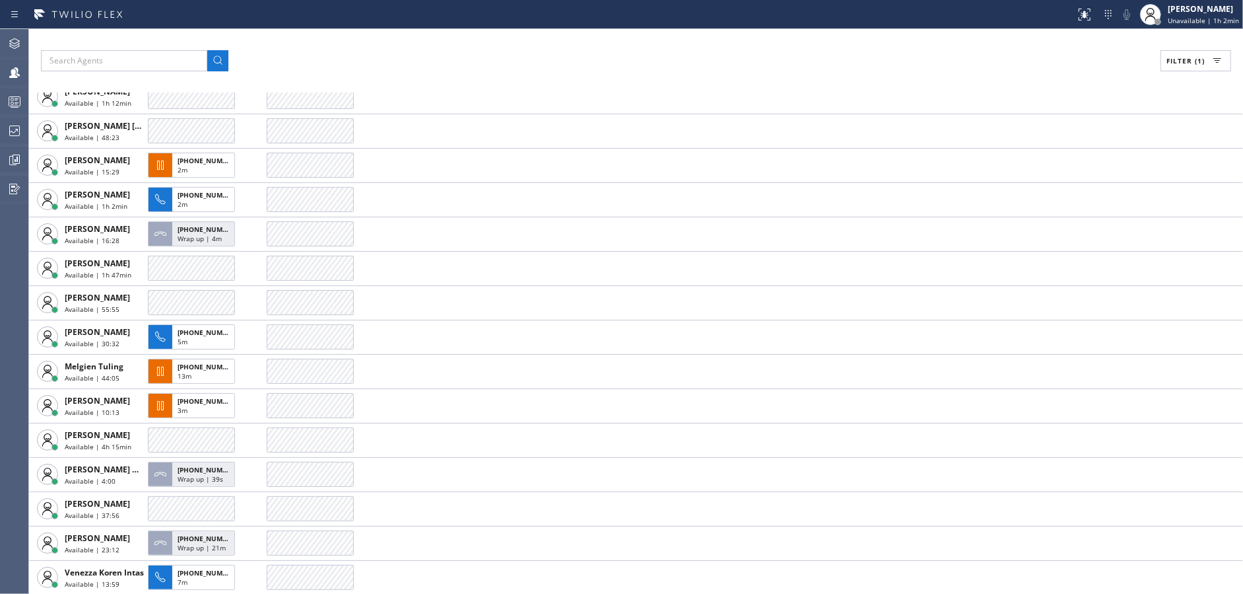
click at [1183, 65] on span "Filter (1)" at bounding box center [1186, 60] width 38 height 9
click at [1052, 155] on input "Available" at bounding box center [1051, 156] width 16 height 16
checkbox input "false"
click at [1056, 197] on input "Break" at bounding box center [1051, 198] width 16 height 16
click at [1146, 69] on button "Apply" at bounding box center [1162, 75] width 48 height 18
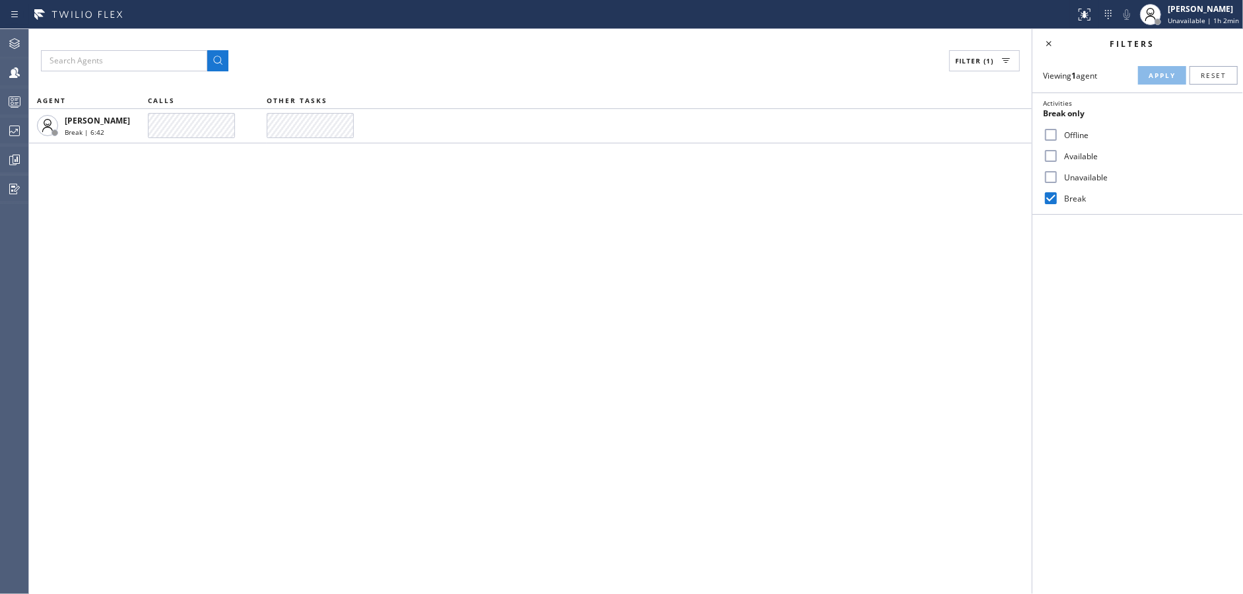
drag, startPoint x: 1049, startPoint y: 196, endPoint x: 1051, endPoint y: 174, distance: 22.5
click at [1049, 195] on input "Break" at bounding box center [1051, 198] width 16 height 16
checkbox input "false"
click at [1051, 174] on input "Unavailable" at bounding box center [1051, 177] width 16 height 16
checkbox input "true"
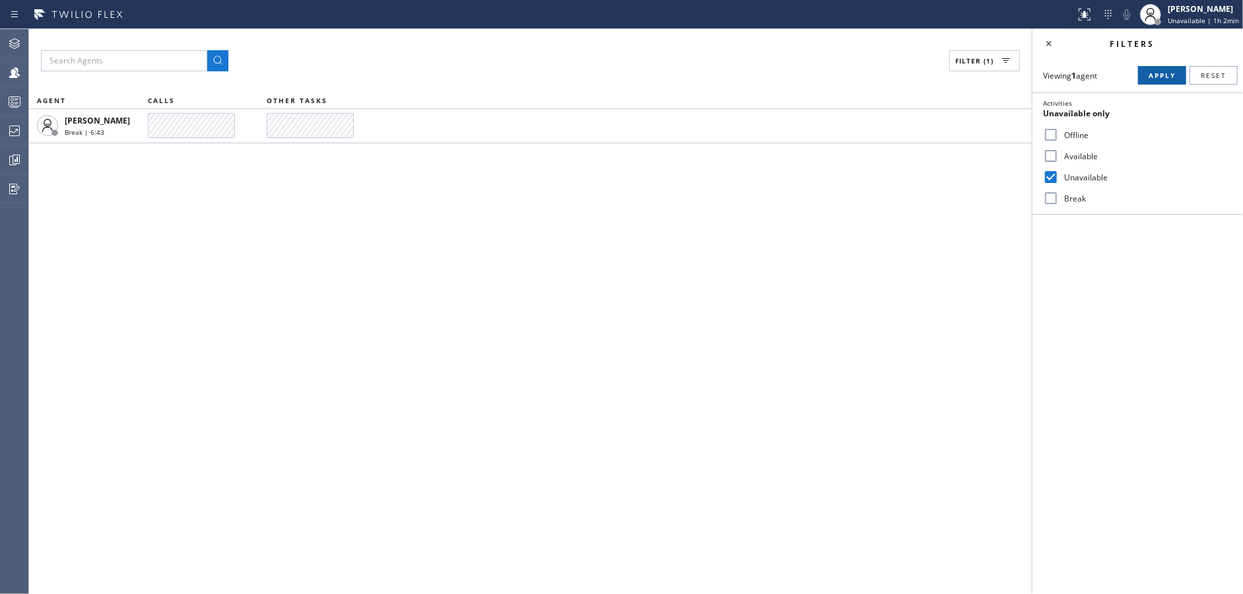
click at [1156, 73] on span "Apply" at bounding box center [1162, 75] width 27 height 9
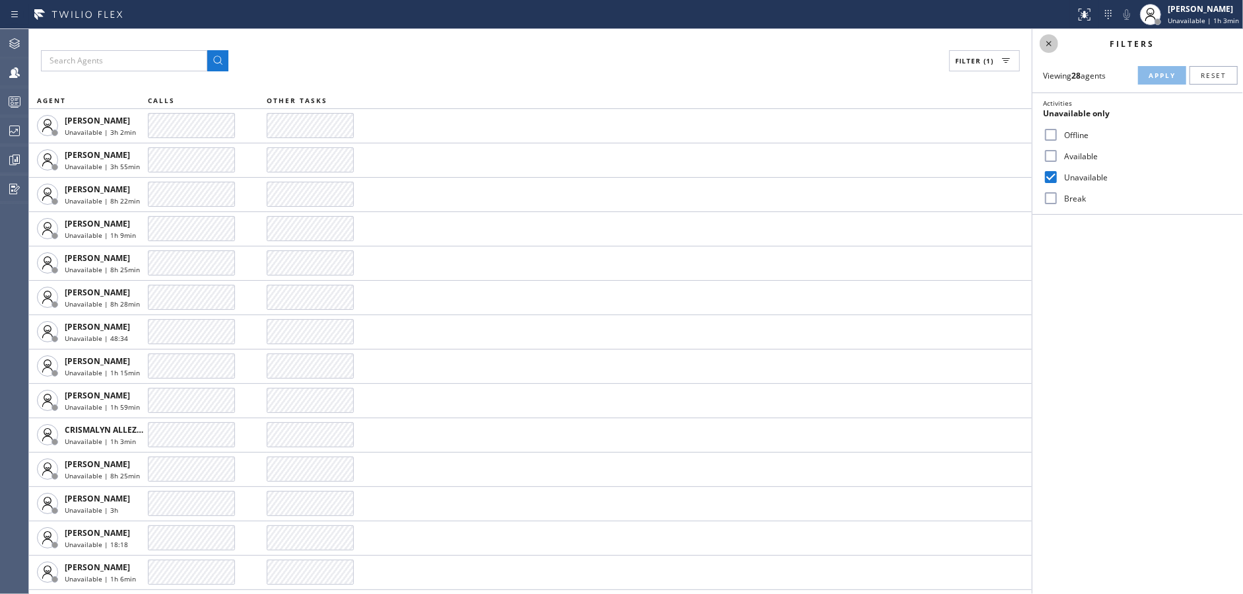
click at [1044, 36] on icon at bounding box center [1049, 44] width 16 height 16
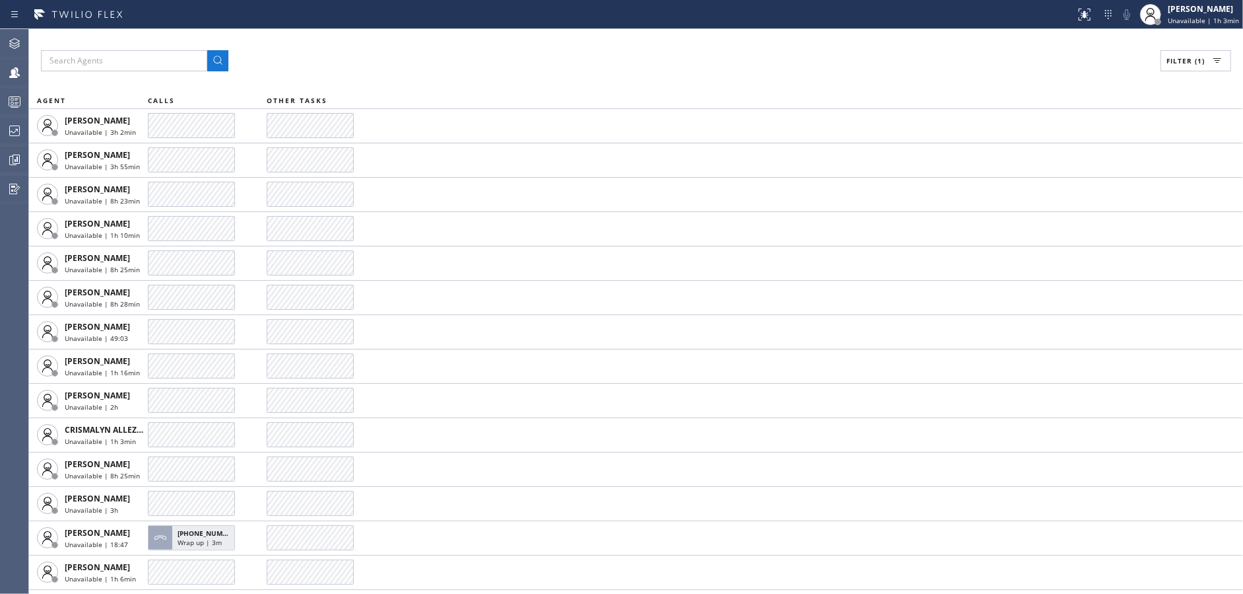
drag, startPoint x: 442, startPoint y: 55, endPoint x: 561, endPoint y: 80, distance: 121.5
click at [442, 55] on div "Filter (1)" at bounding box center [636, 60] width 1191 height 21
drag, startPoint x: 1222, startPoint y: 57, endPoint x: 1190, endPoint y: 81, distance: 40.0
click at [1221, 56] on icon at bounding box center [1218, 61] width 16 height 16
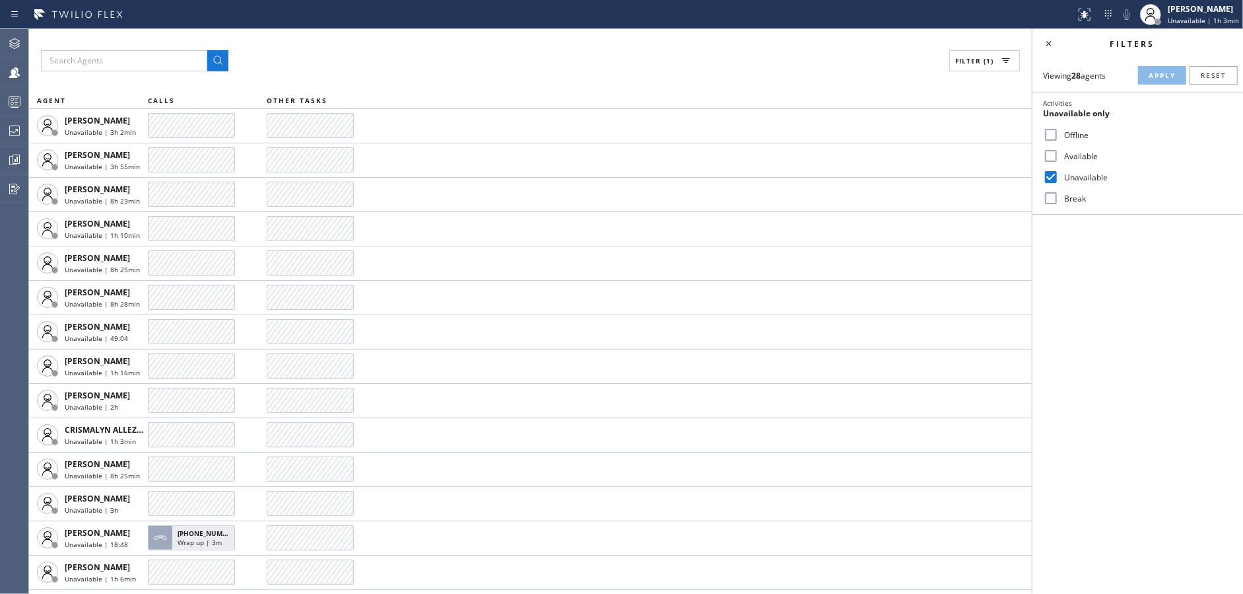
click at [1045, 157] on input "Available" at bounding box center [1051, 156] width 16 height 16
checkbox input "true"
drag, startPoint x: 1050, startPoint y: 176, endPoint x: 1121, endPoint y: 72, distance: 125.5
click at [1050, 176] on input "Unavailable" at bounding box center [1051, 177] width 16 height 16
checkbox input "false"
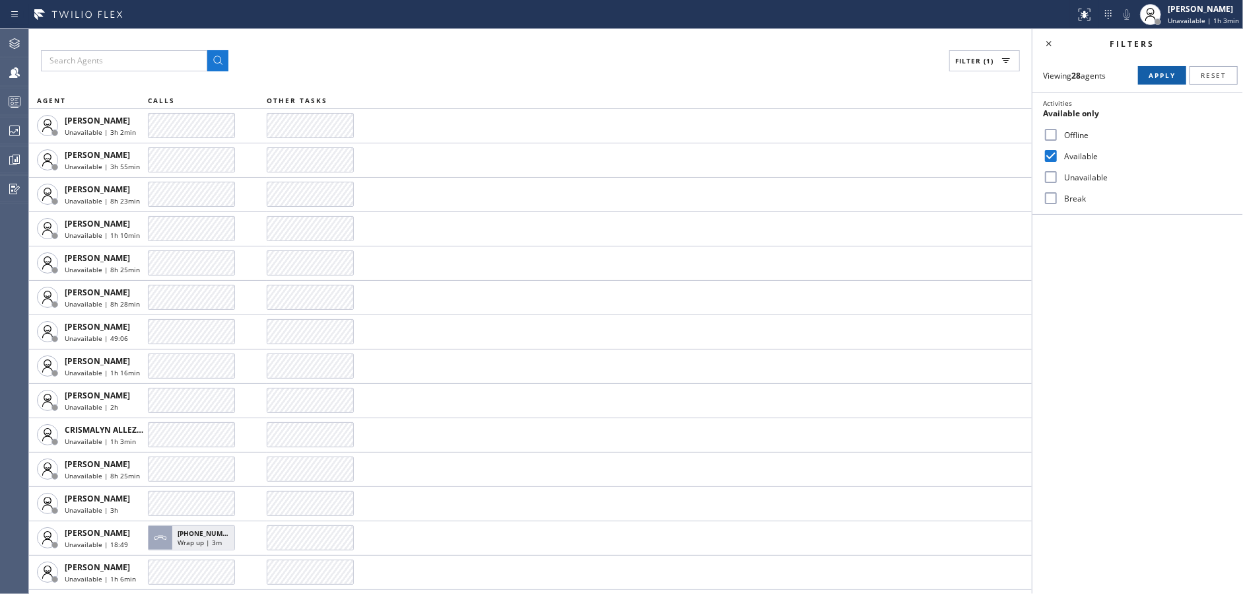
click at [1158, 80] on button "Apply" at bounding box center [1162, 75] width 48 height 18
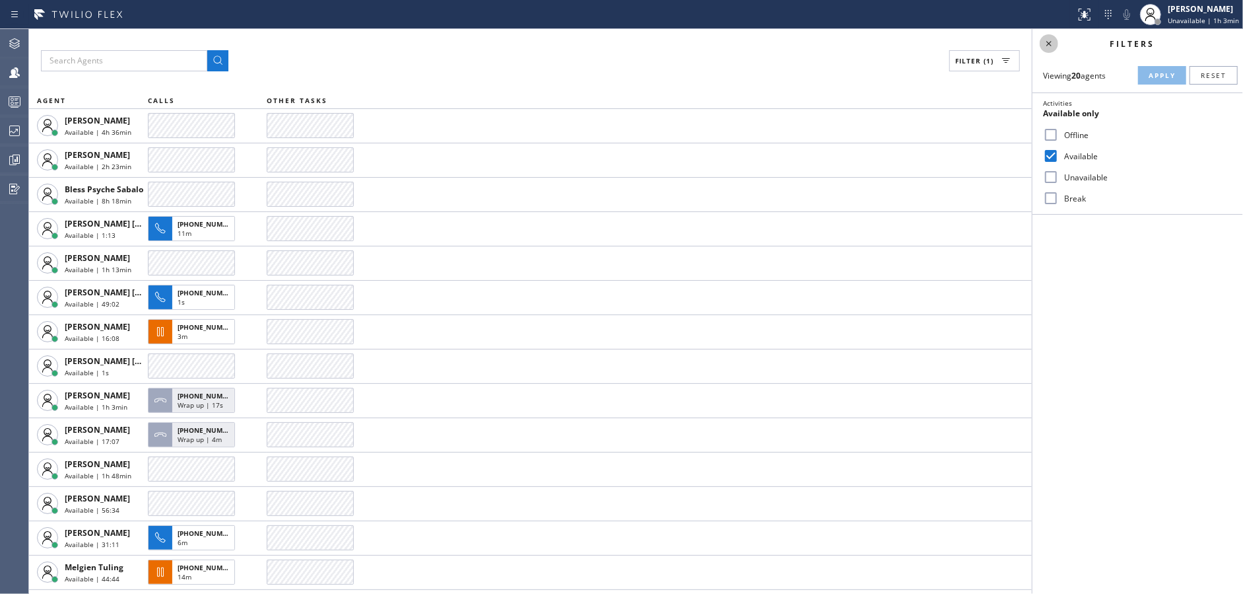
click at [1048, 40] on icon at bounding box center [1049, 44] width 16 height 16
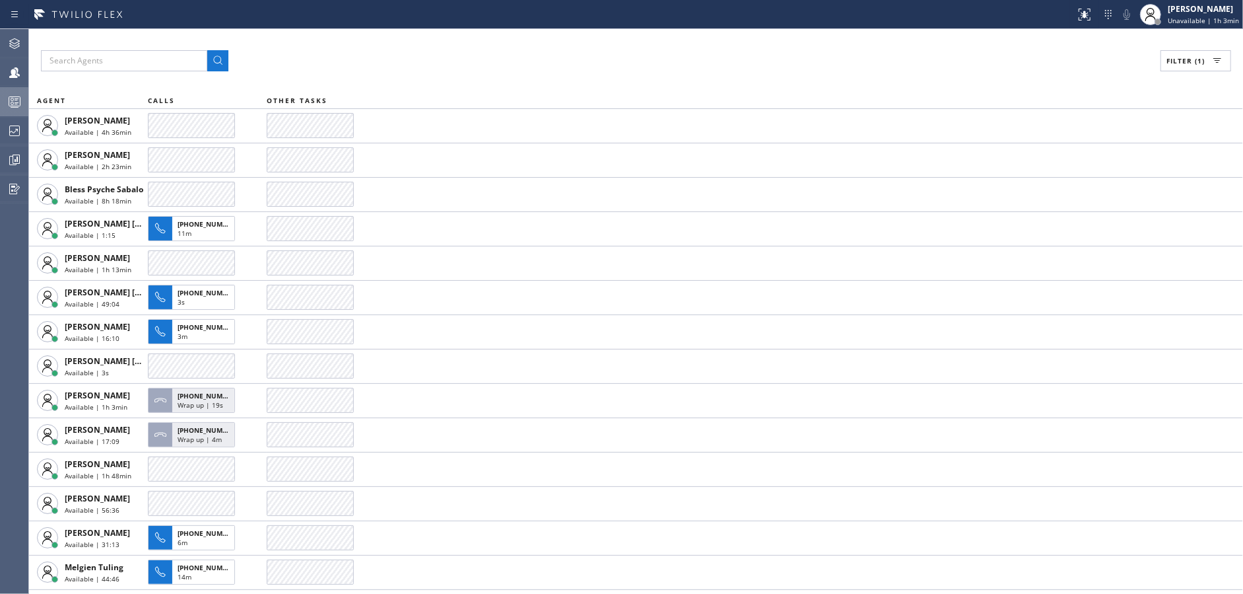
click at [11, 106] on rect at bounding box center [14, 101] width 11 height 9
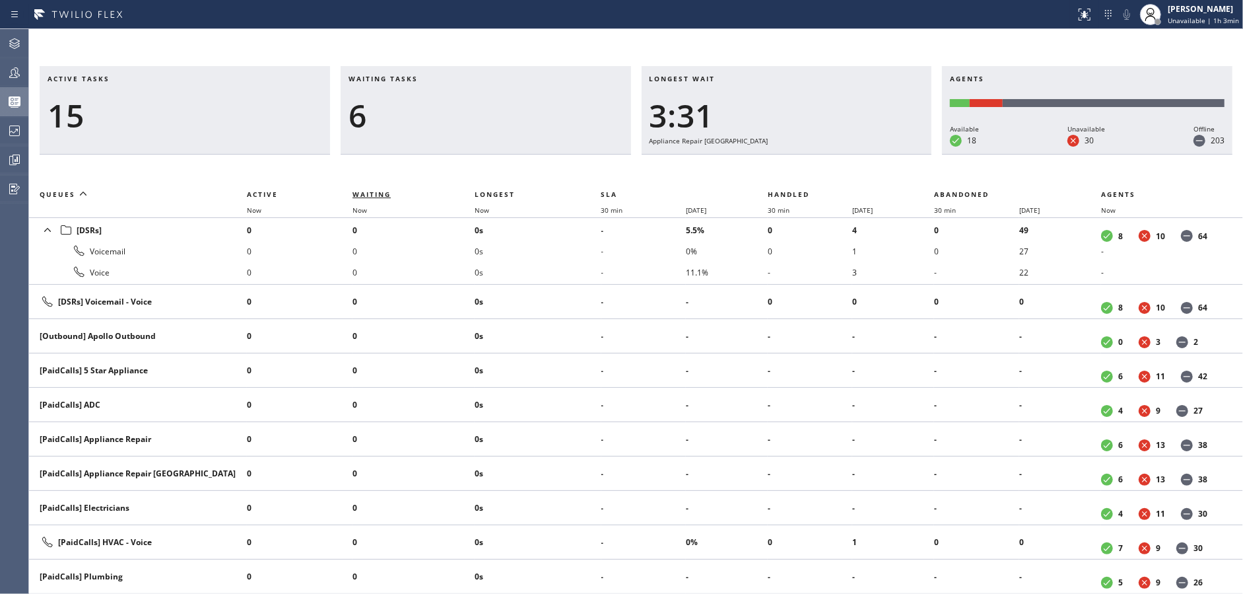
click at [363, 192] on span "Waiting" at bounding box center [372, 194] width 38 height 9
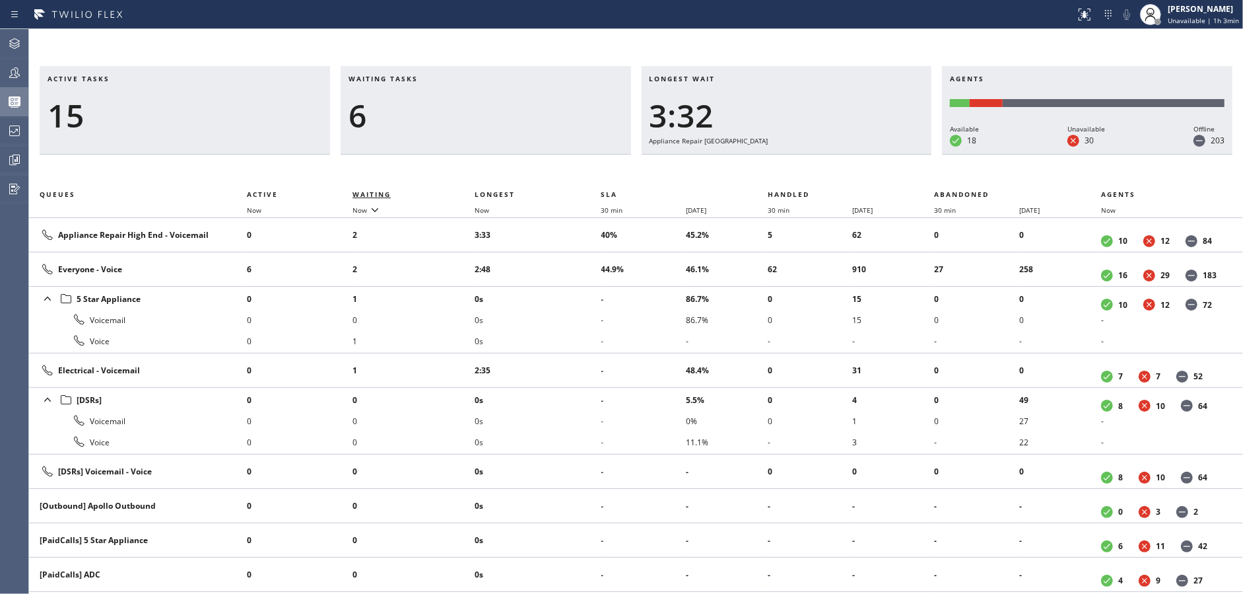
click at [363, 192] on span "Waiting" at bounding box center [372, 194] width 38 height 9
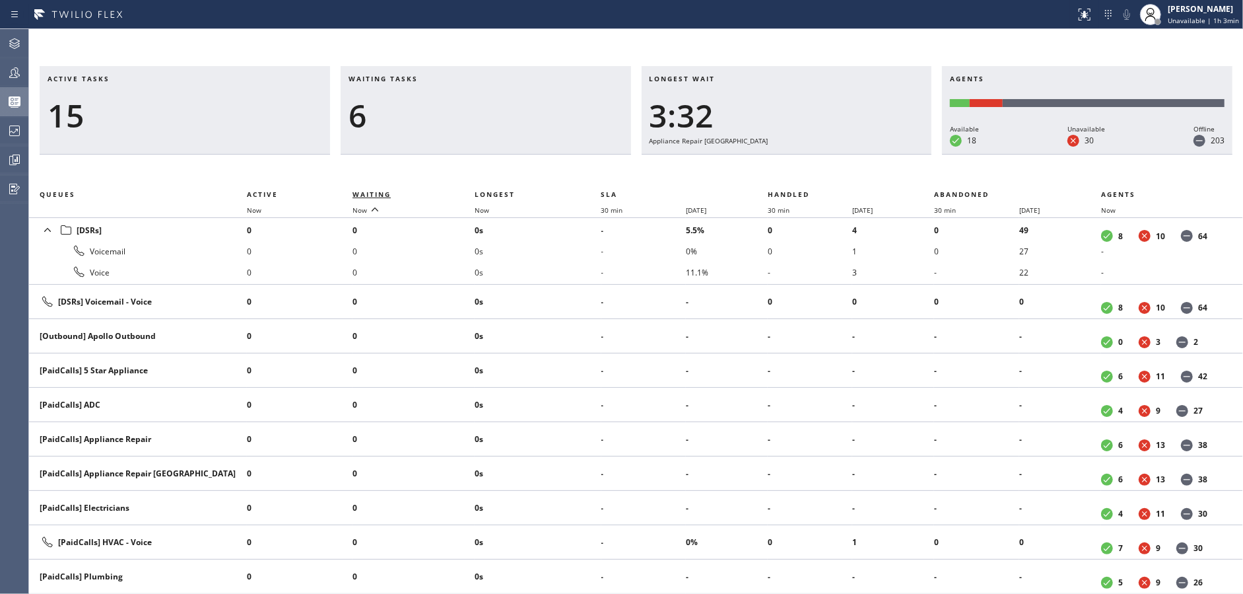
click at [363, 192] on span "Waiting" at bounding box center [372, 194] width 38 height 9
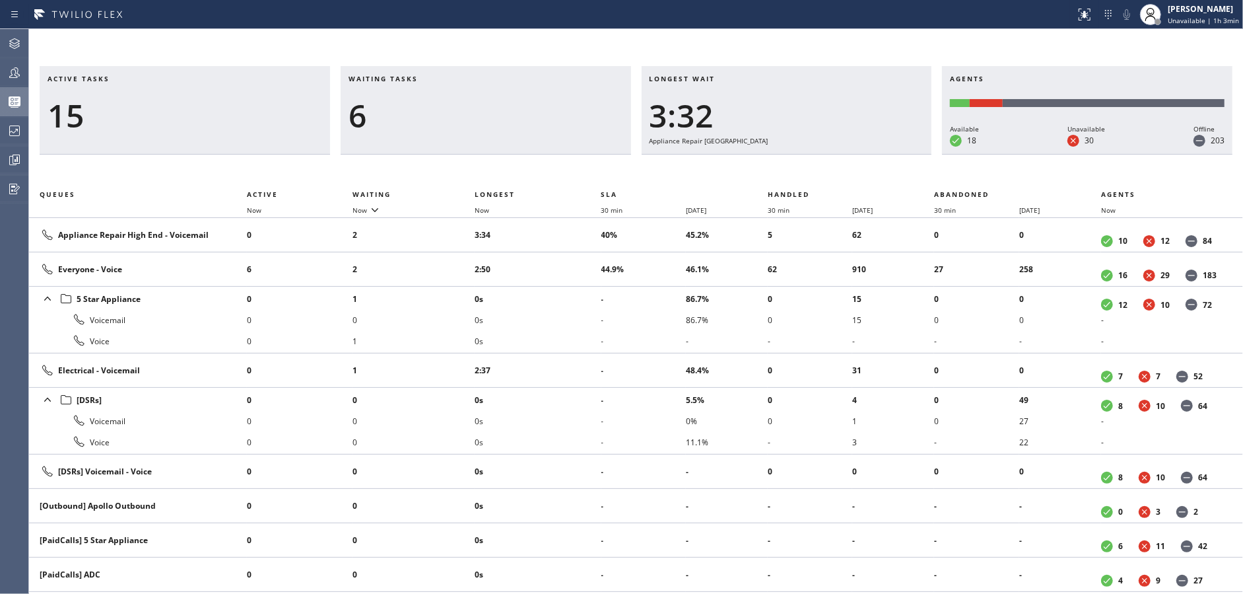
click at [446, 143] on div "Waiting tasks 6" at bounding box center [486, 110] width 291 height 88
click at [452, 98] on div "6" at bounding box center [486, 115] width 275 height 38
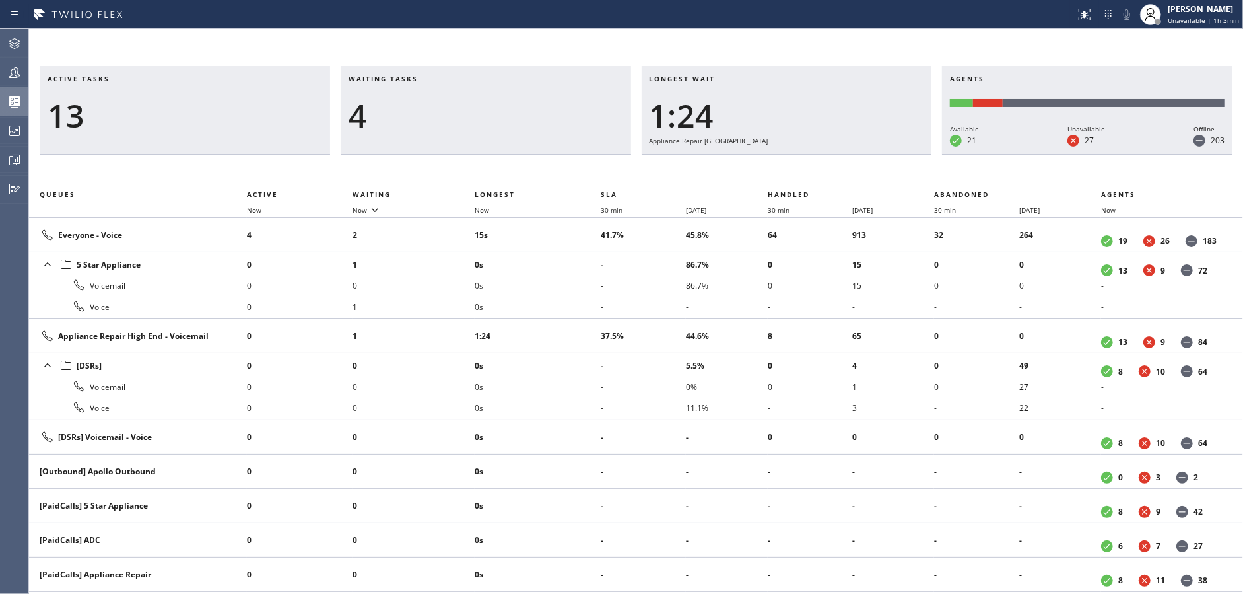
click at [379, 143] on div "Waiting tasks 4" at bounding box center [486, 110] width 291 height 88
click at [0, 80] on div at bounding box center [14, 73] width 29 height 16
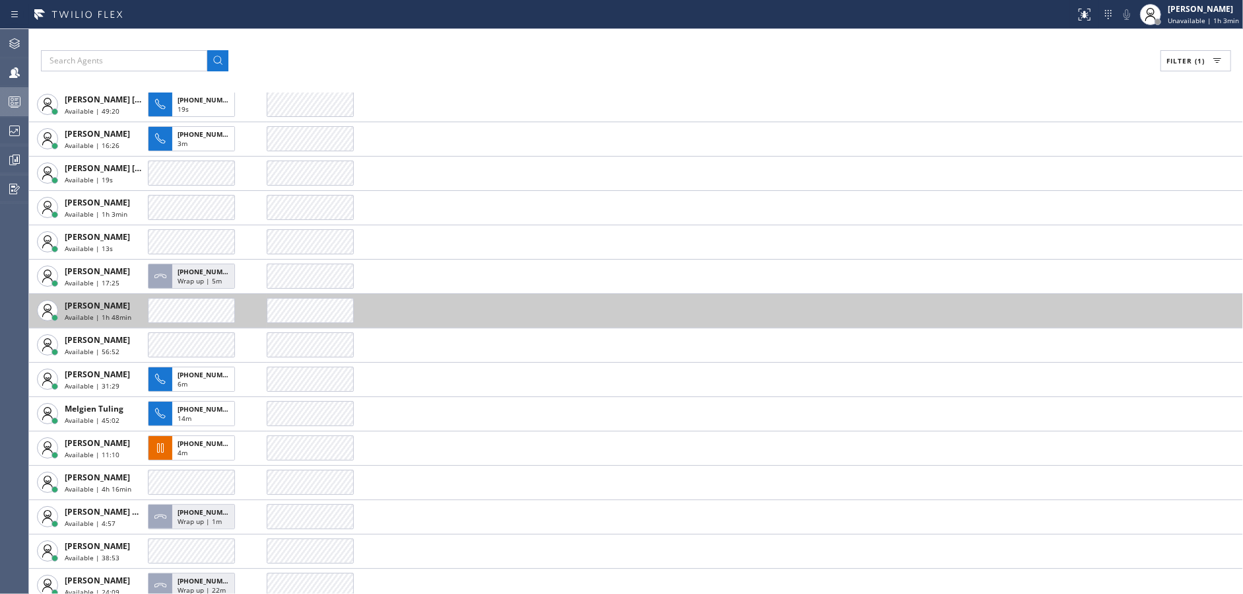
scroll to position [198, 0]
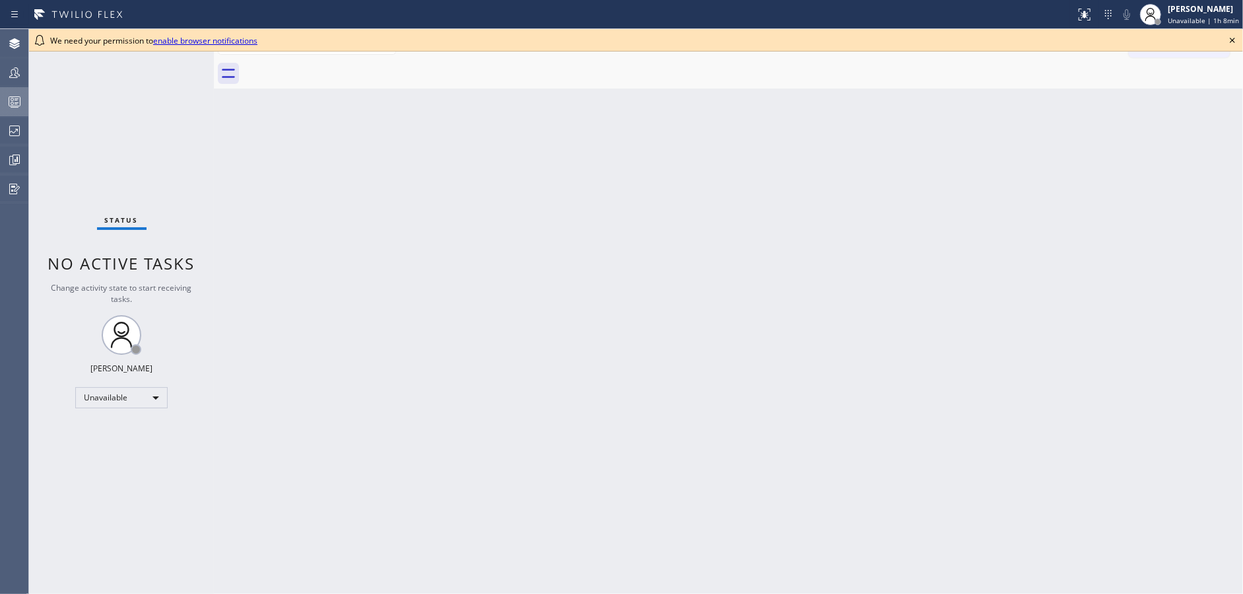
click at [9, 106] on icon at bounding box center [15, 102] width 16 height 16
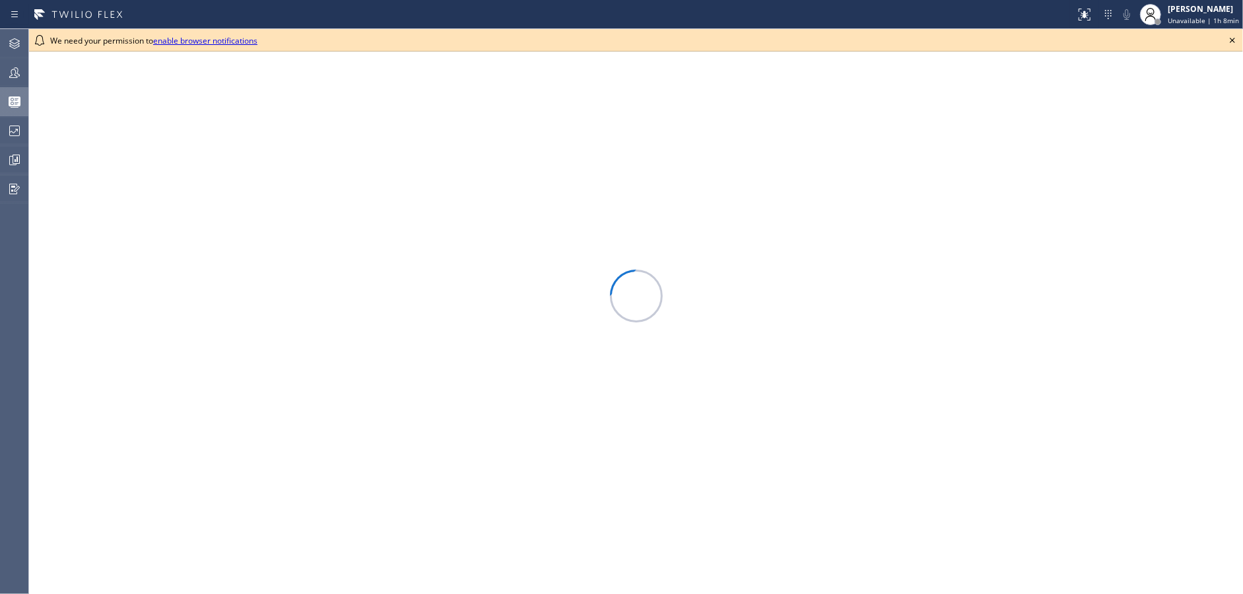
click at [1230, 40] on icon at bounding box center [1233, 40] width 16 height 16
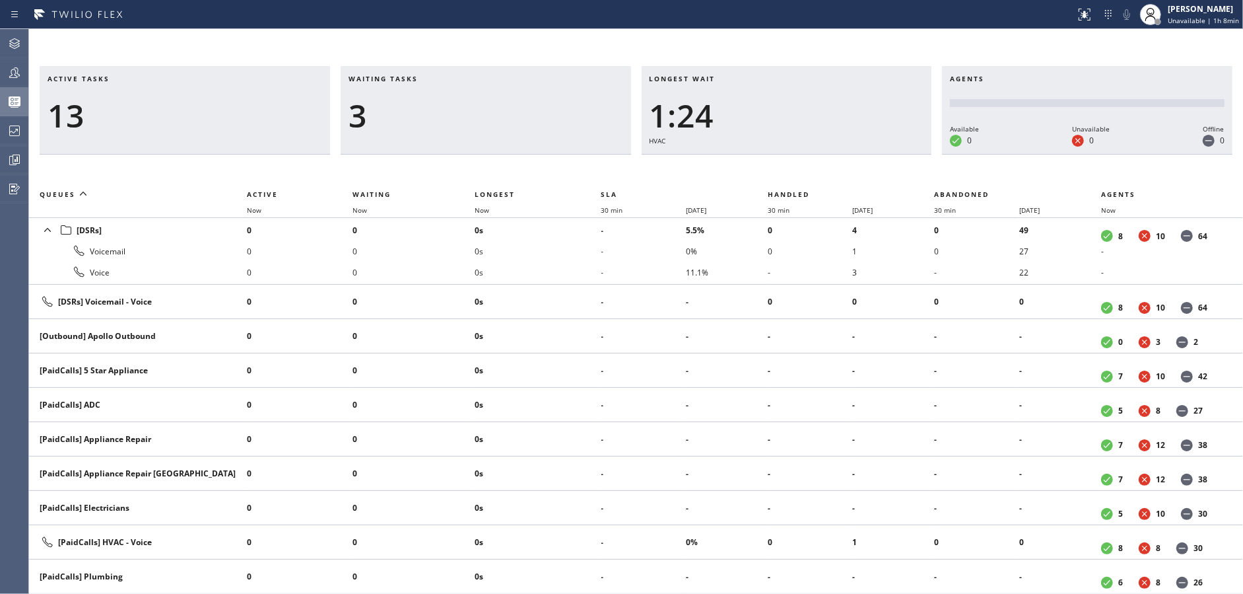
click at [406, 131] on div "3" at bounding box center [486, 115] width 275 height 38
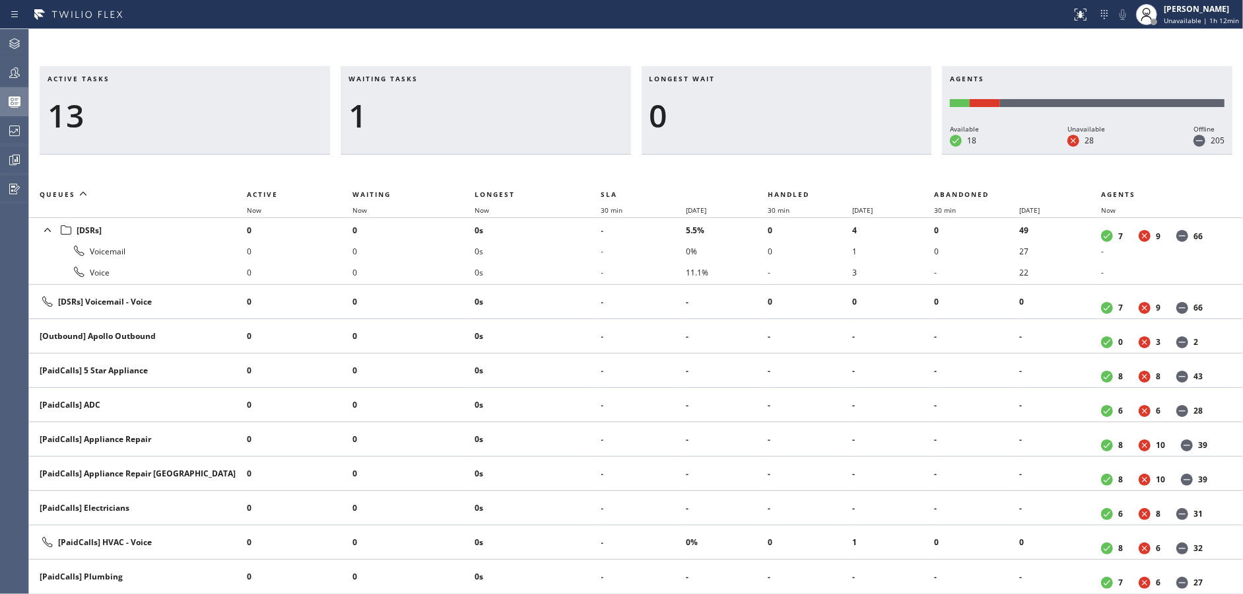
click at [401, 75] on span "Waiting tasks" at bounding box center [383, 78] width 69 height 9
click at [3, 63] on div at bounding box center [14, 72] width 29 height 26
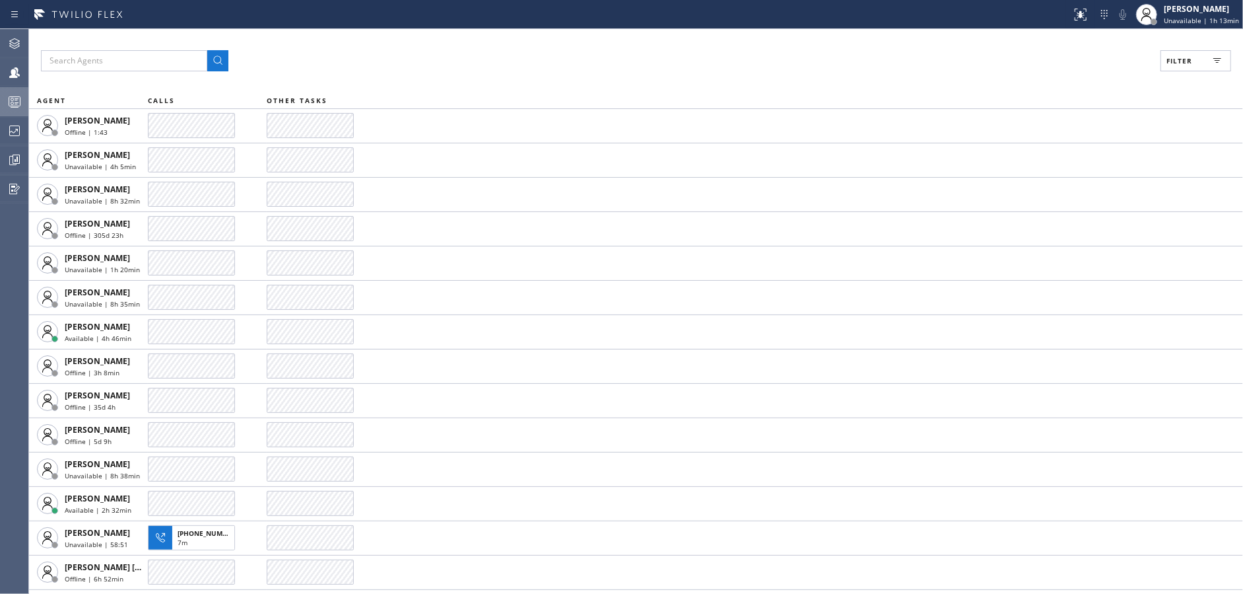
click at [1193, 59] on button "Filter" at bounding box center [1196, 60] width 71 height 21
click at [1047, 151] on input "Available" at bounding box center [1051, 156] width 16 height 16
checkbox input "true"
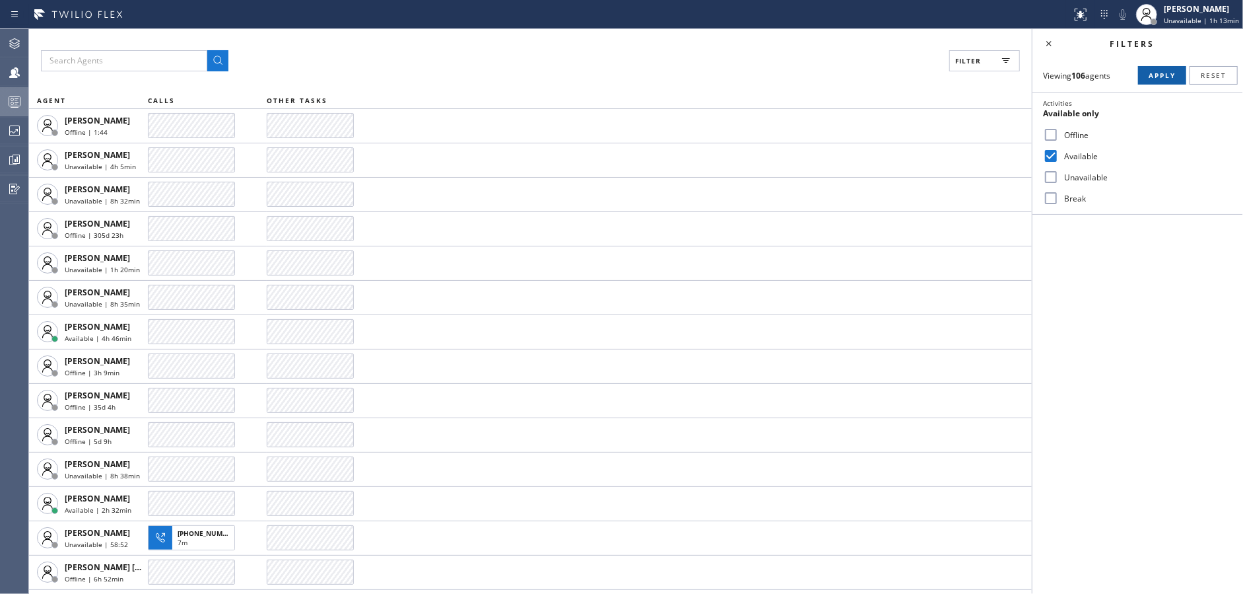
click at [1171, 79] on span "Apply" at bounding box center [1162, 75] width 27 height 9
click at [1051, 37] on icon at bounding box center [1049, 44] width 16 height 16
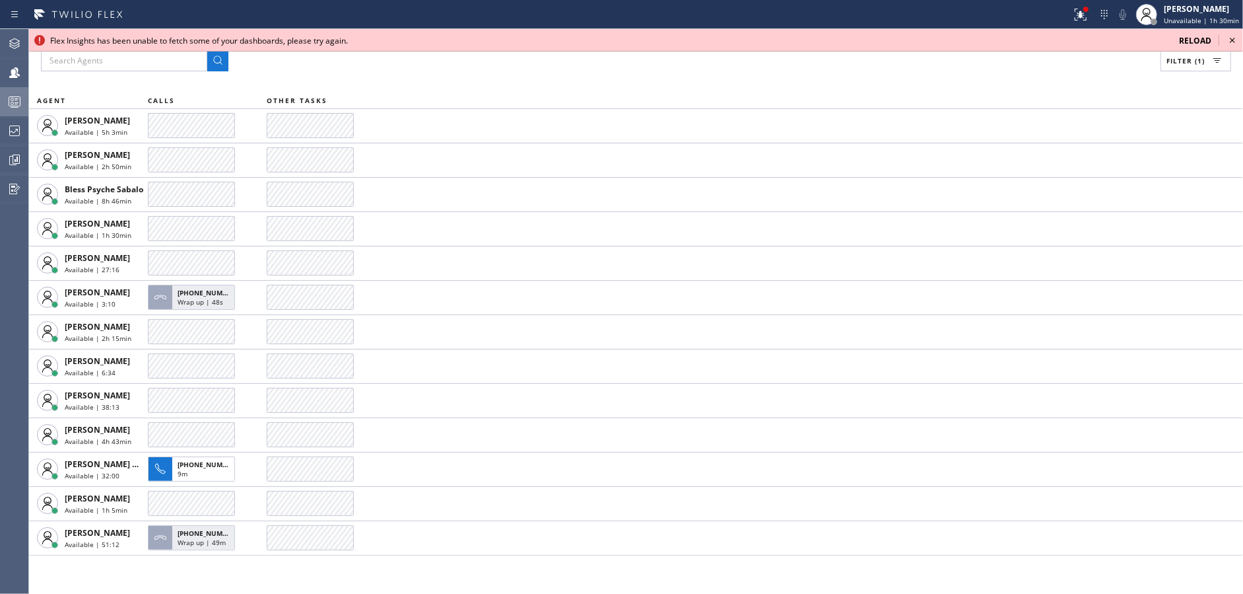
click at [1229, 39] on icon at bounding box center [1233, 40] width 16 height 16
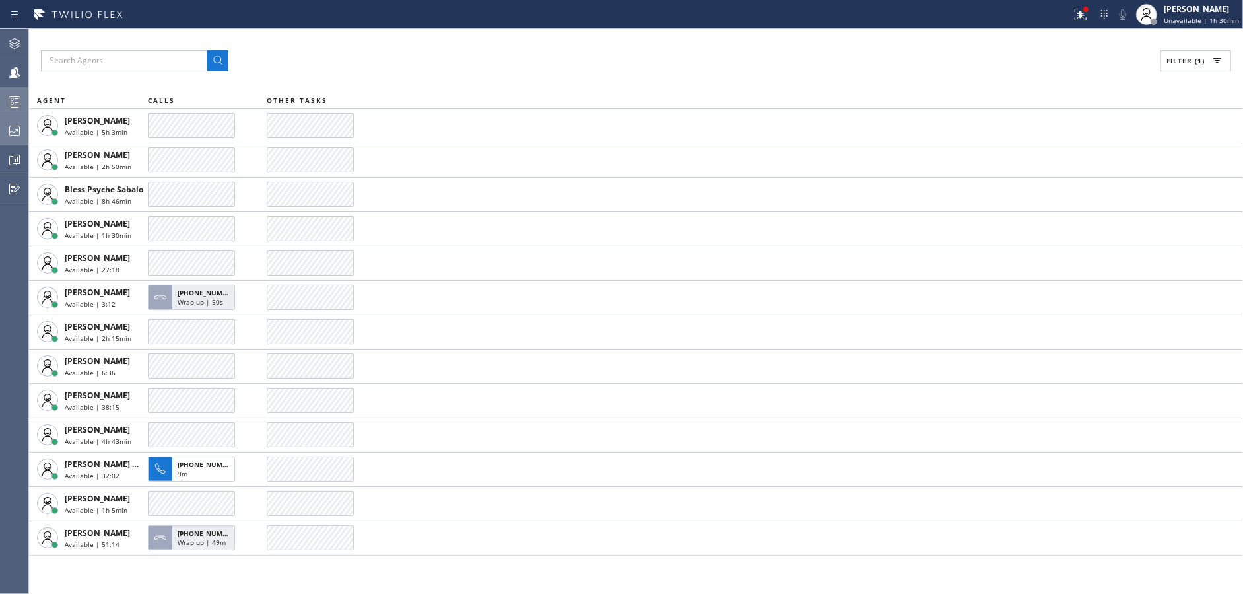
click at [10, 125] on icon at bounding box center [14, 130] width 11 height 11
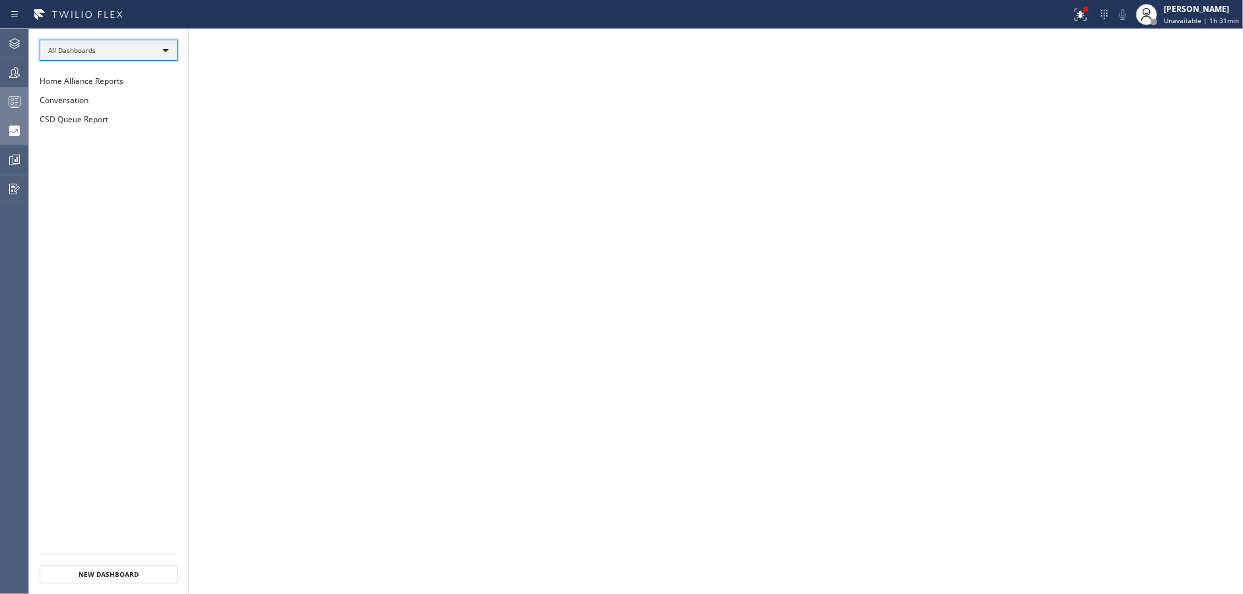
click at [125, 40] on div "All Dashboards" at bounding box center [109, 50] width 138 height 21
click at [404, 164] on div at bounding box center [621, 297] width 1243 height 594
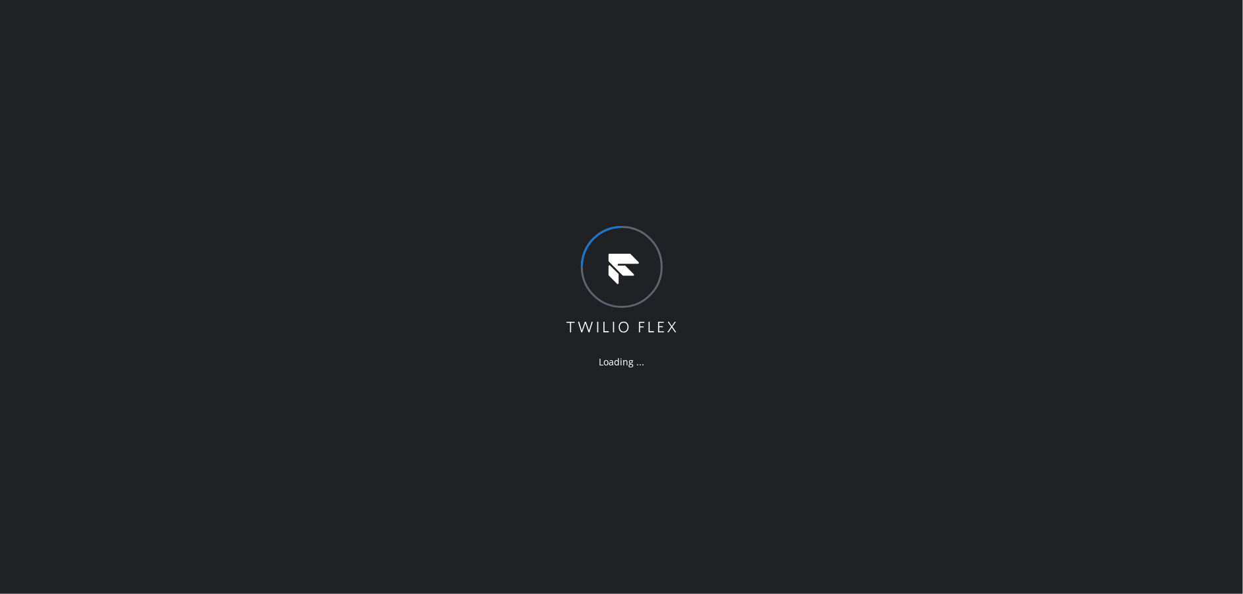
click at [390, 251] on div "Loading ..." at bounding box center [621, 297] width 1243 height 594
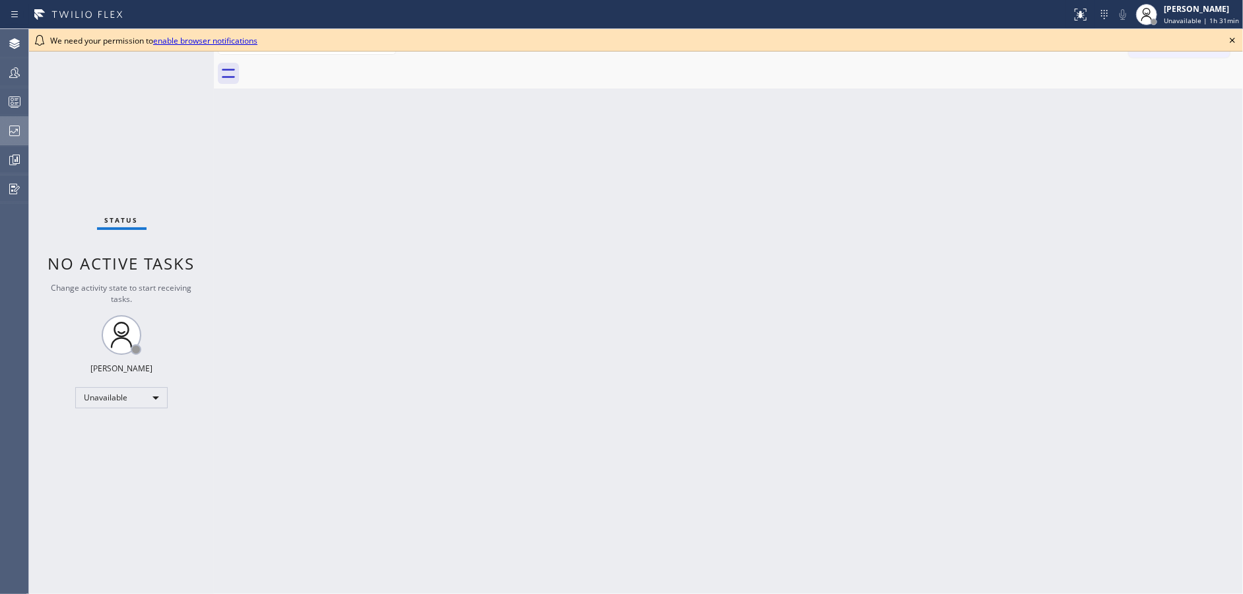
click at [5, 118] on div at bounding box center [14, 131] width 29 height 26
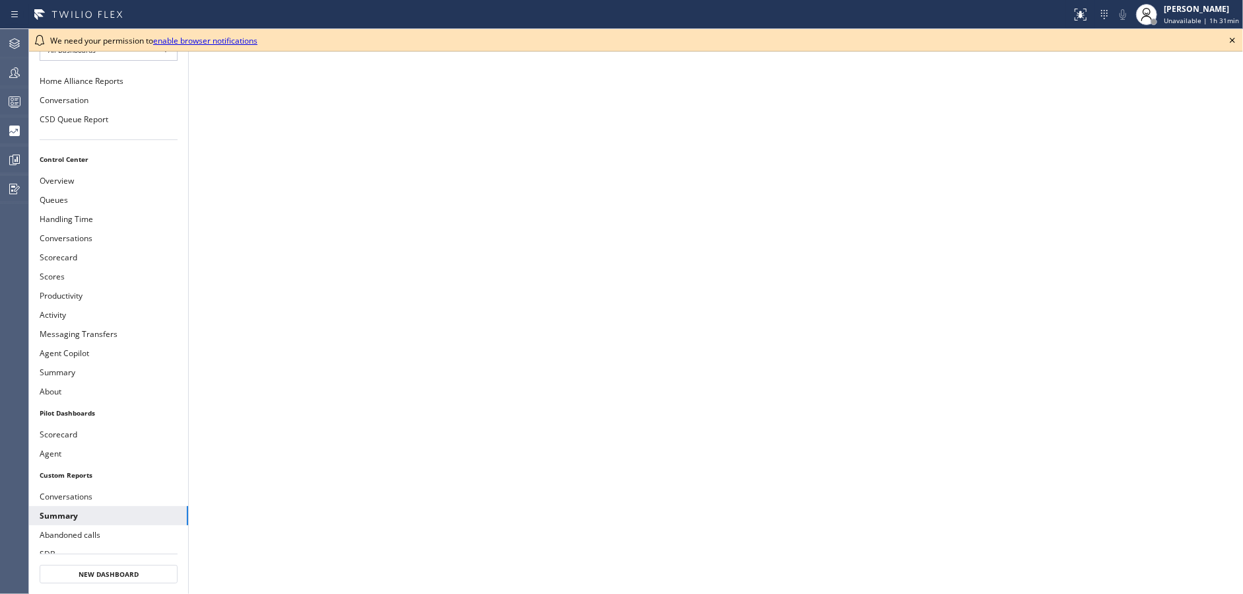
click at [1233, 38] on icon at bounding box center [1233, 40] width 16 height 16
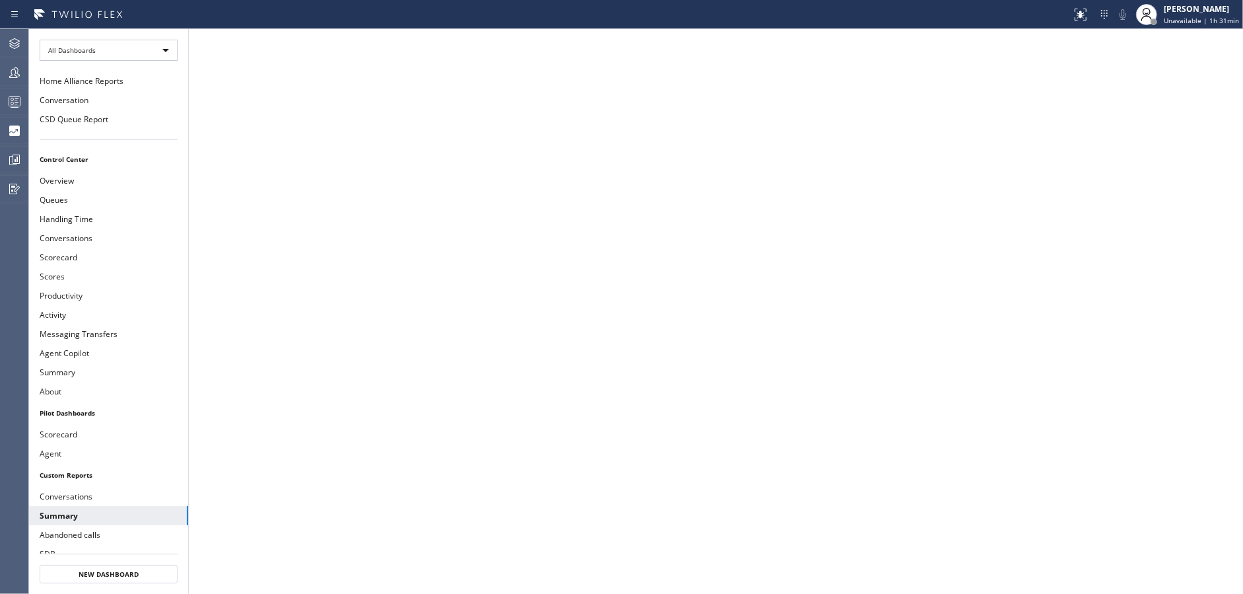
drag, startPoint x: 184, startPoint y: 46, endPoint x: 175, endPoint y: 46, distance: 9.2
click at [183, 46] on li "All Dashboards" at bounding box center [108, 50] width 159 height 42
click at [123, 50] on div "All Dashboards" at bounding box center [109, 50] width 138 height 21
click at [139, 136] on li "Custom Reports" at bounding box center [107, 135] width 135 height 16
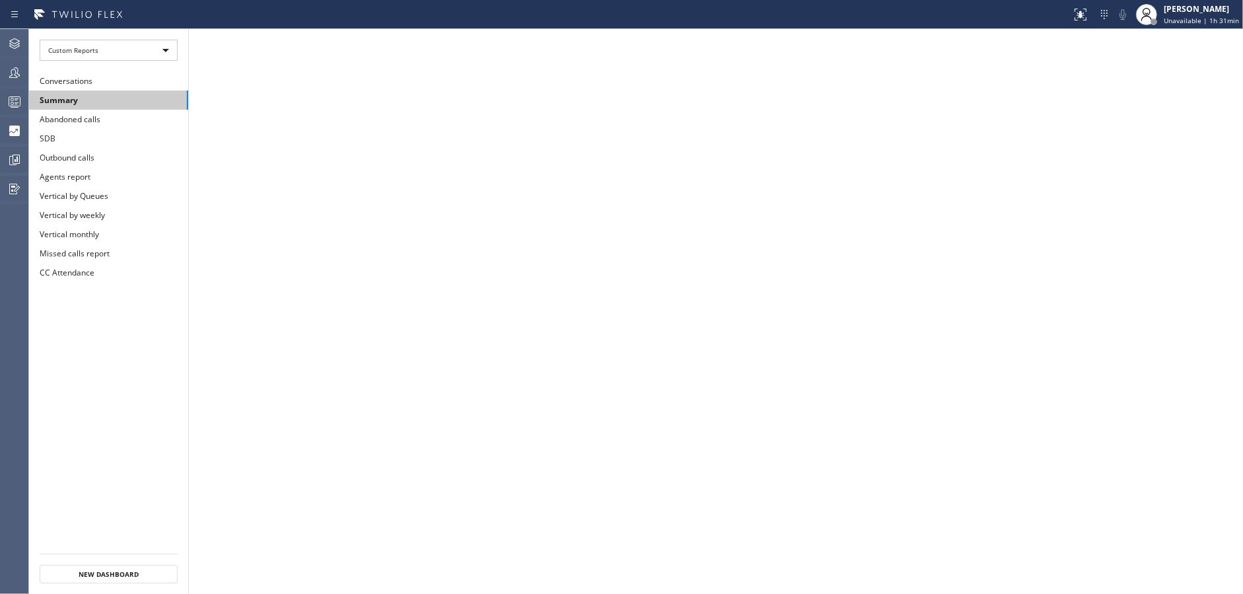
click at [139, 90] on button "Summary" at bounding box center [108, 99] width 159 height 19
click at [2, 69] on div at bounding box center [14, 73] width 29 height 16
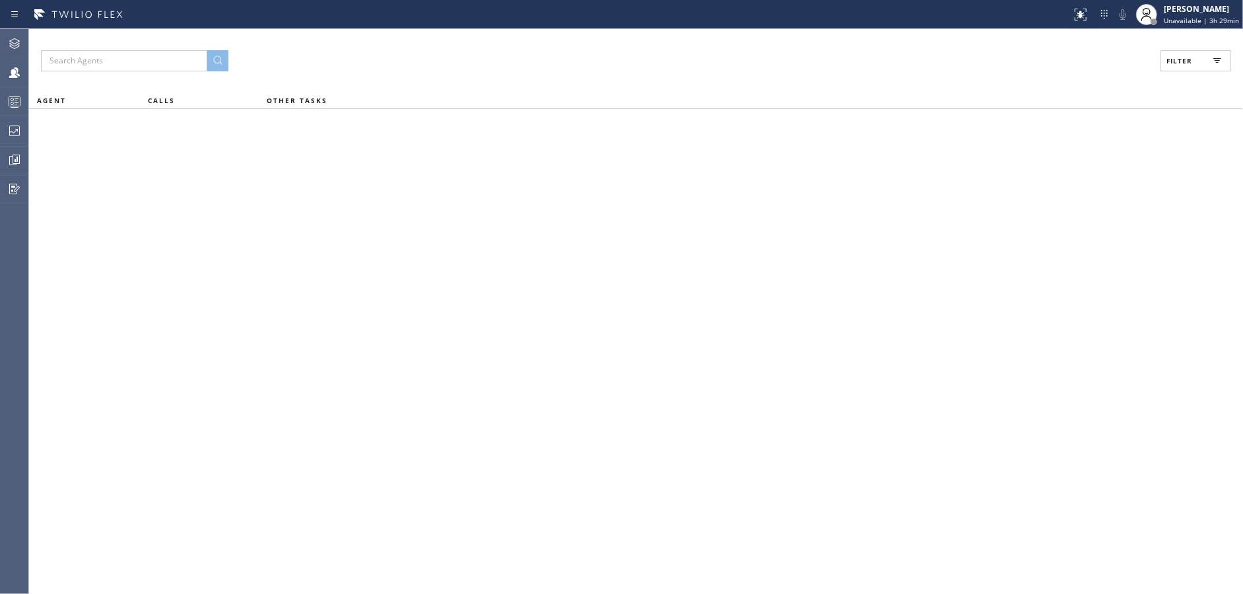
click at [1184, 64] on span "Filter" at bounding box center [1180, 60] width 26 height 9
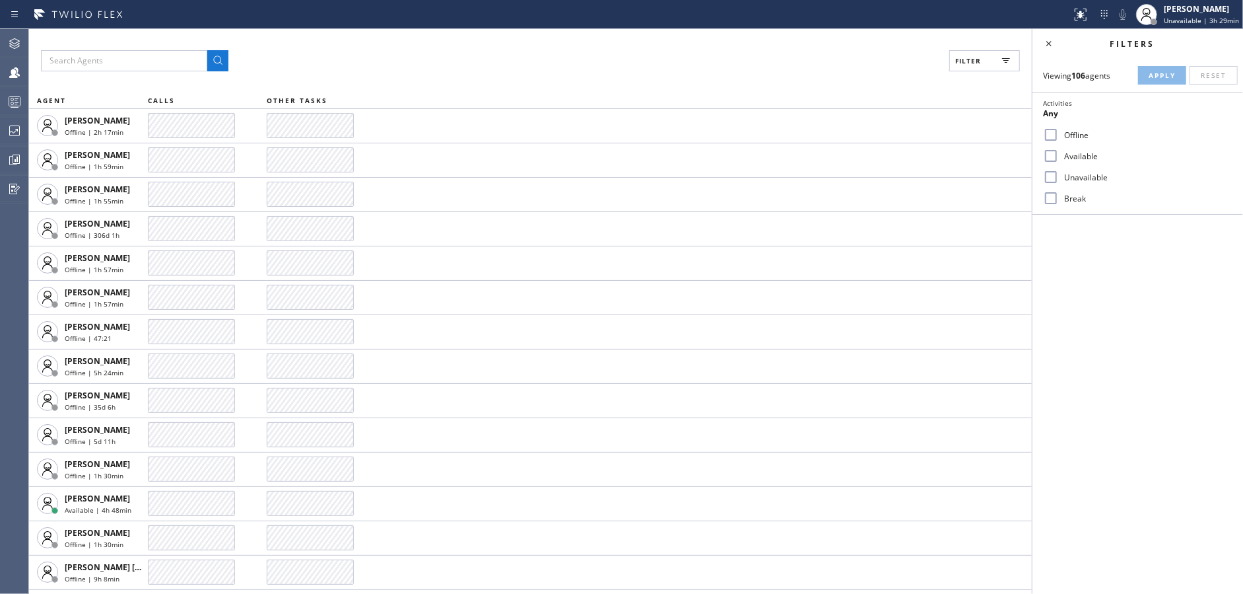
click at [1051, 156] on input "Available" at bounding box center [1051, 156] width 16 height 16
checkbox input "true"
drag, startPoint x: 1049, startPoint y: 170, endPoint x: 1053, endPoint y: 190, distance: 20.3
click at [1049, 171] on input "Unavailable" at bounding box center [1051, 177] width 16 height 16
checkbox input "true"
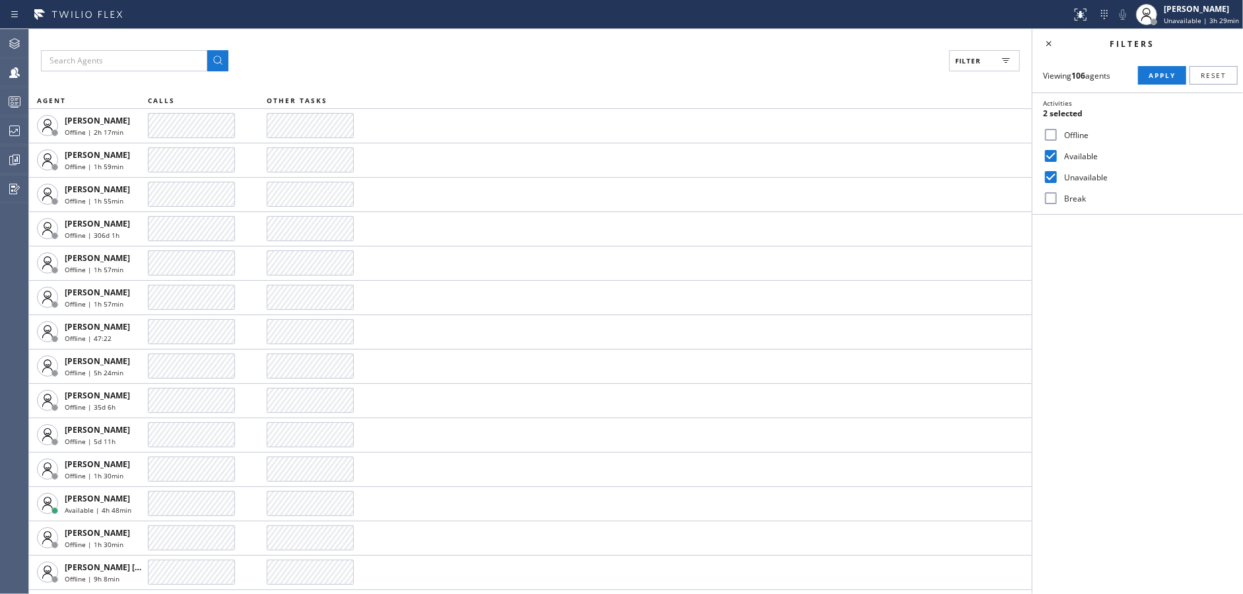
click at [1055, 199] on input "Break" at bounding box center [1051, 198] width 16 height 16
checkbox input "true"
click at [1158, 74] on span "Apply" at bounding box center [1162, 75] width 27 height 9
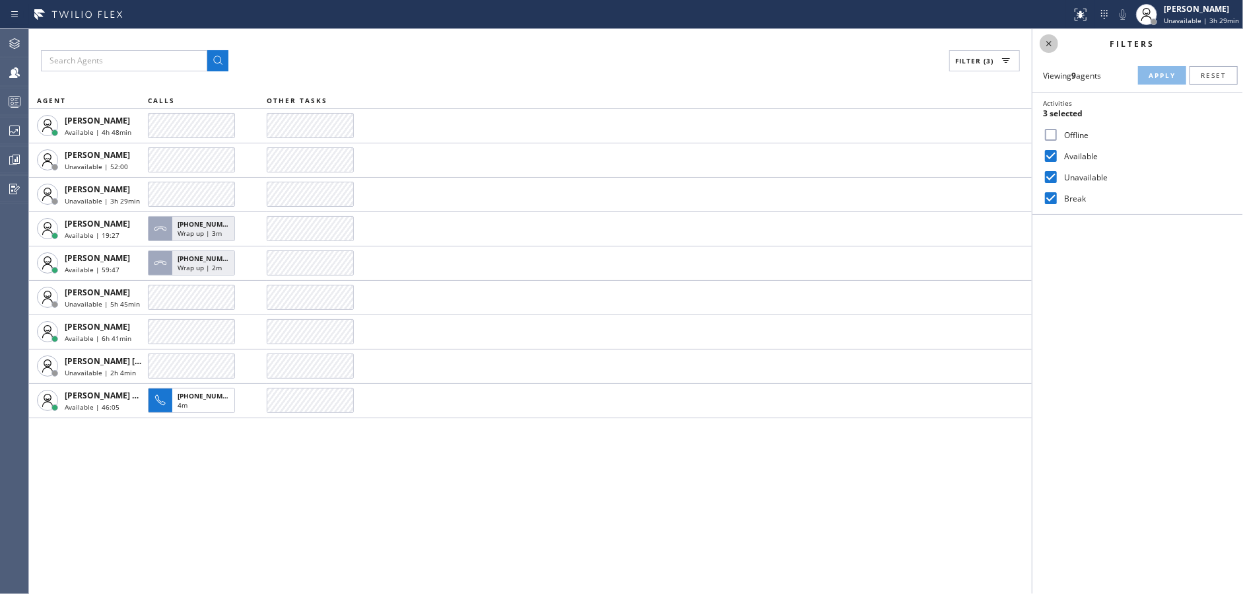
click at [1049, 42] on icon at bounding box center [1049, 44] width 16 height 16
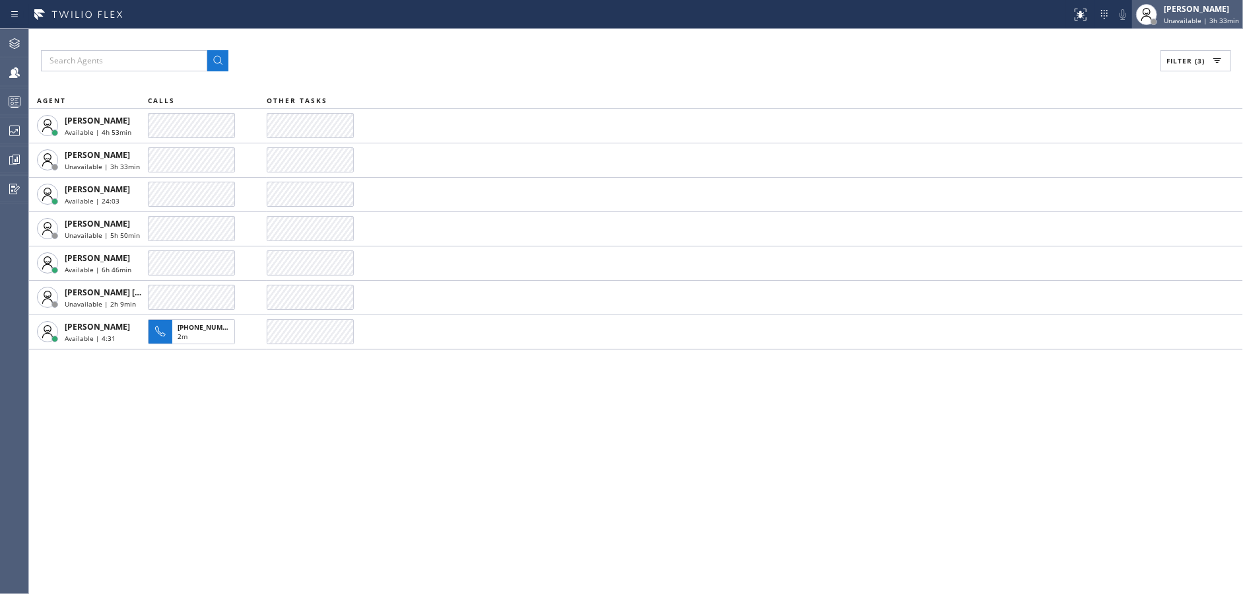
click at [1231, 17] on span "Unavailable | 3h 33min" at bounding box center [1201, 20] width 75 height 9
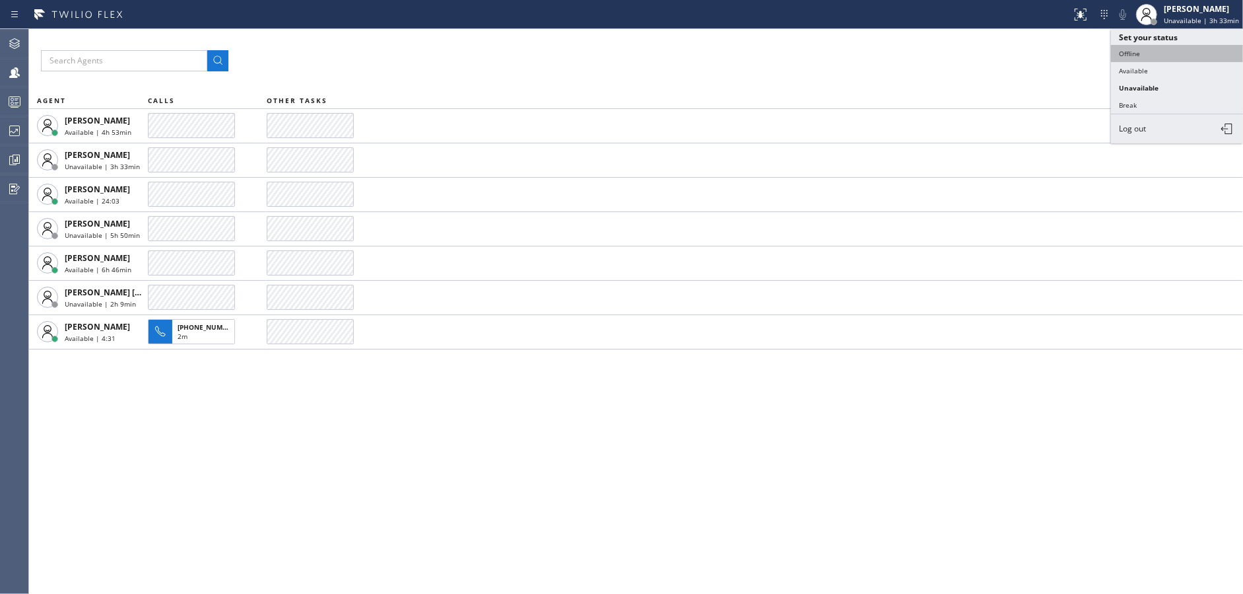
click at [1121, 59] on button "Offline" at bounding box center [1177, 53] width 132 height 17
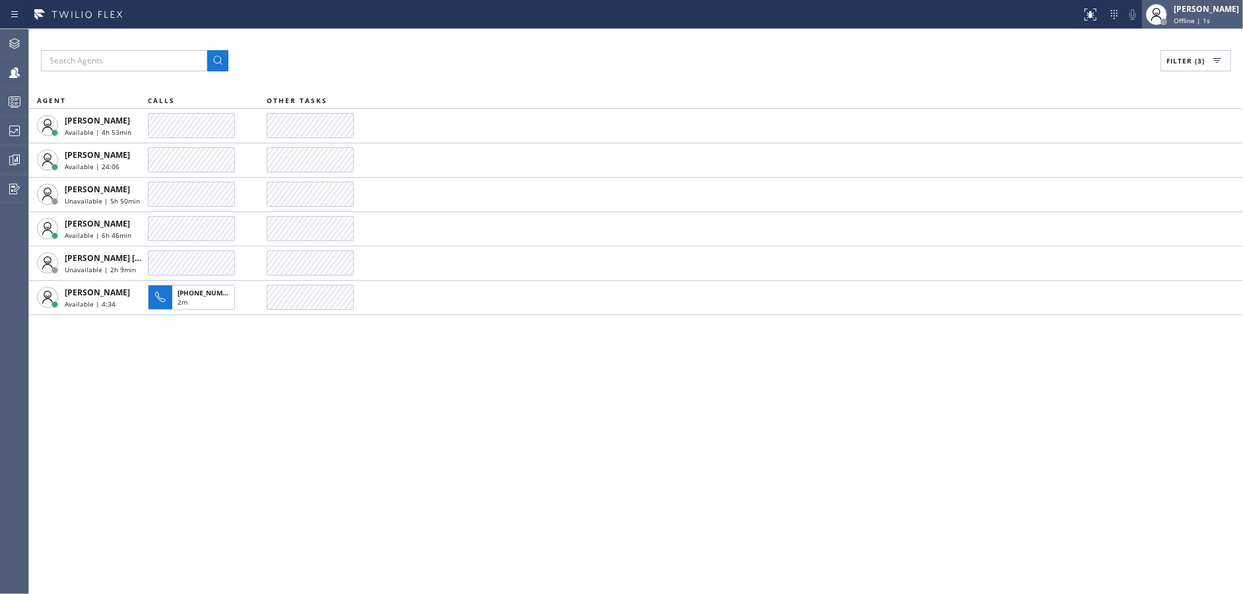
click at [1191, 24] on div "Jenilyn Indoy Offline | 1s" at bounding box center [1207, 14] width 72 height 23
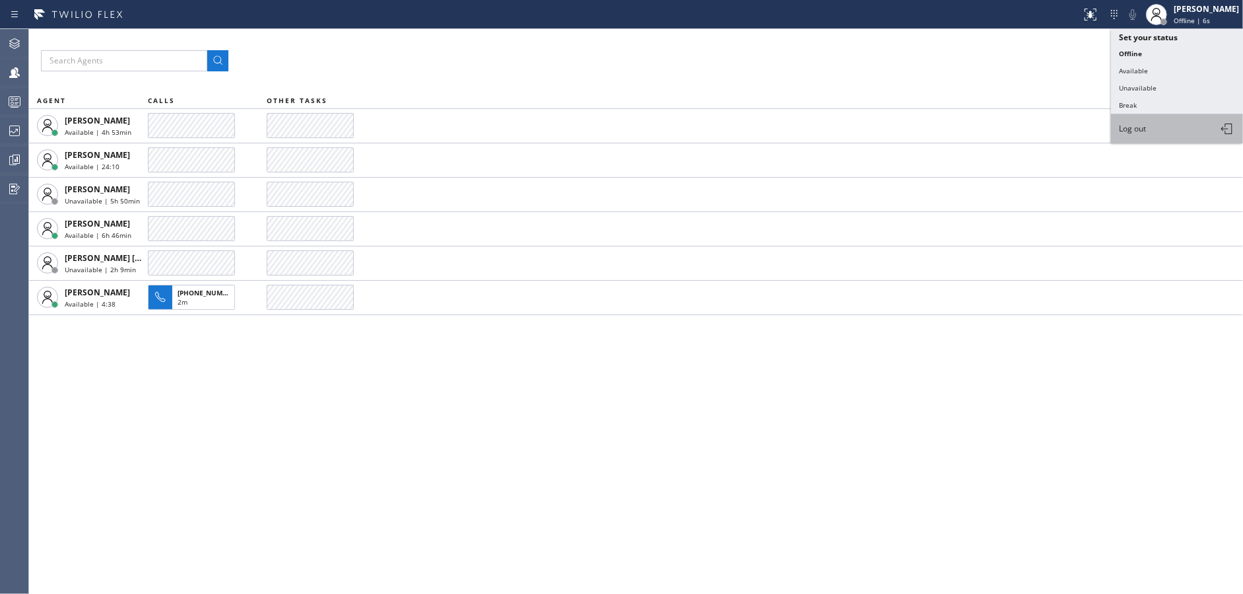
click at [1161, 129] on button "Log out" at bounding box center [1177, 128] width 132 height 29
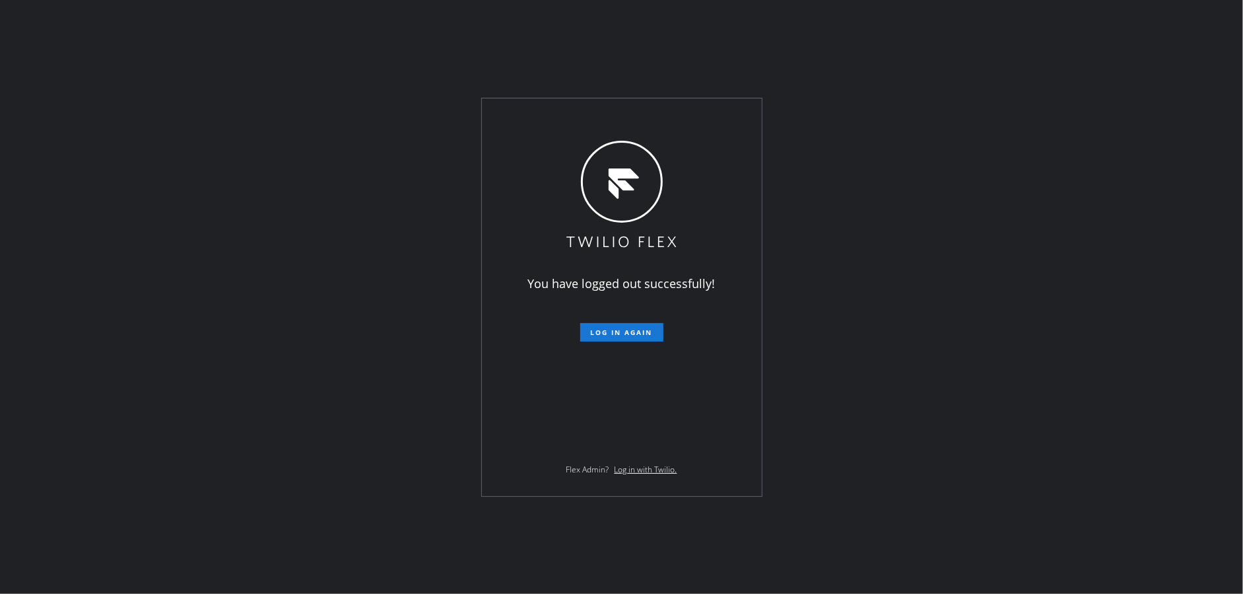
click at [291, 204] on div "You have logged out successfully! Log in again Flex Admin? Log in with Twilio." at bounding box center [621, 297] width 1243 height 594
